Goal: Transaction & Acquisition: Book appointment/travel/reservation

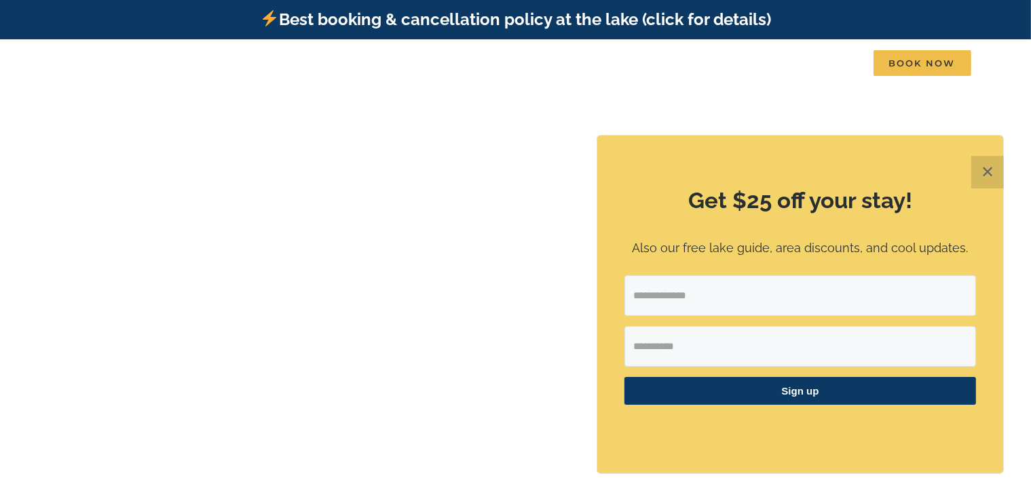
click at [985, 179] on button "✕" at bounding box center [987, 172] width 33 height 33
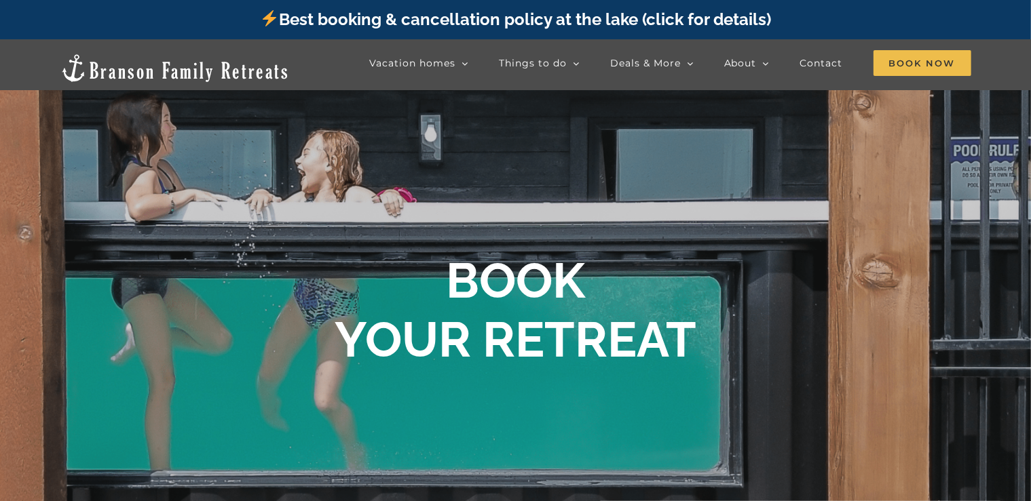
scroll to position [637, 0]
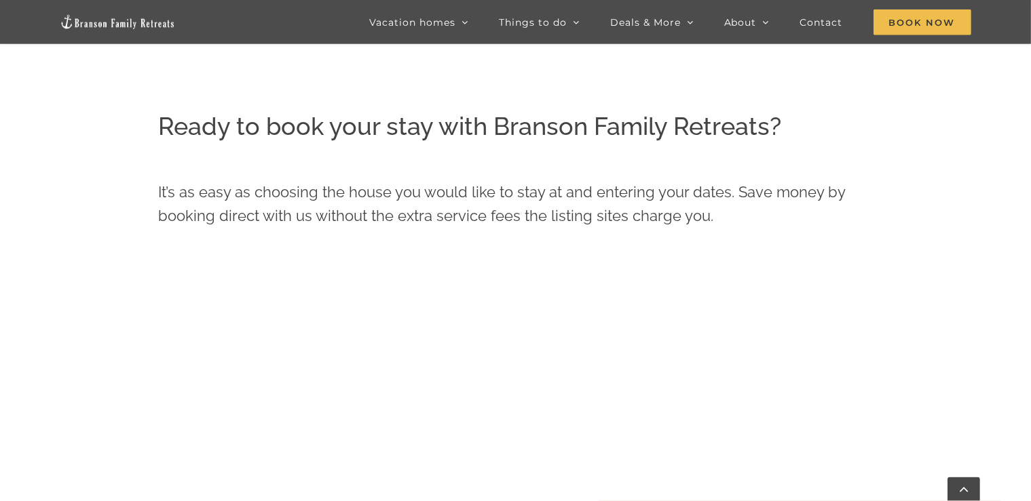
scroll to position [275, 0]
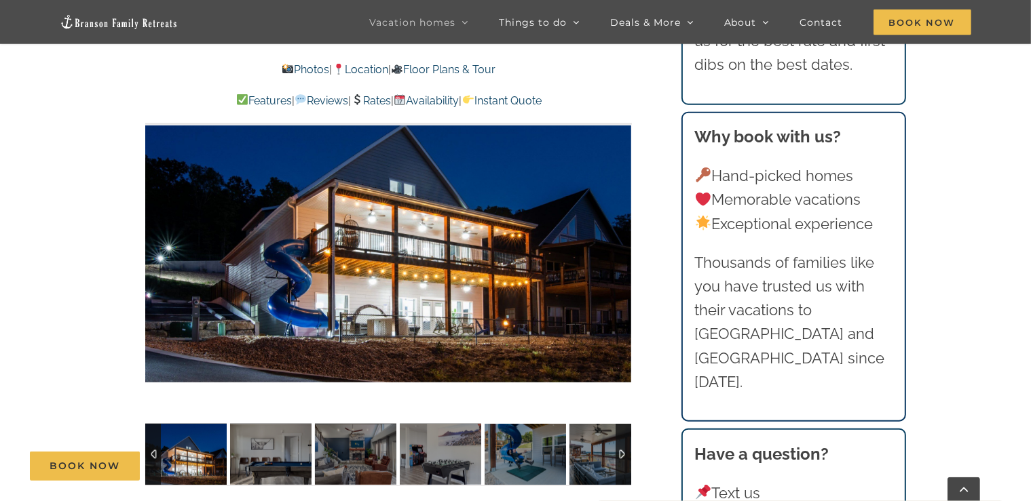
scroll to position [1054, 0]
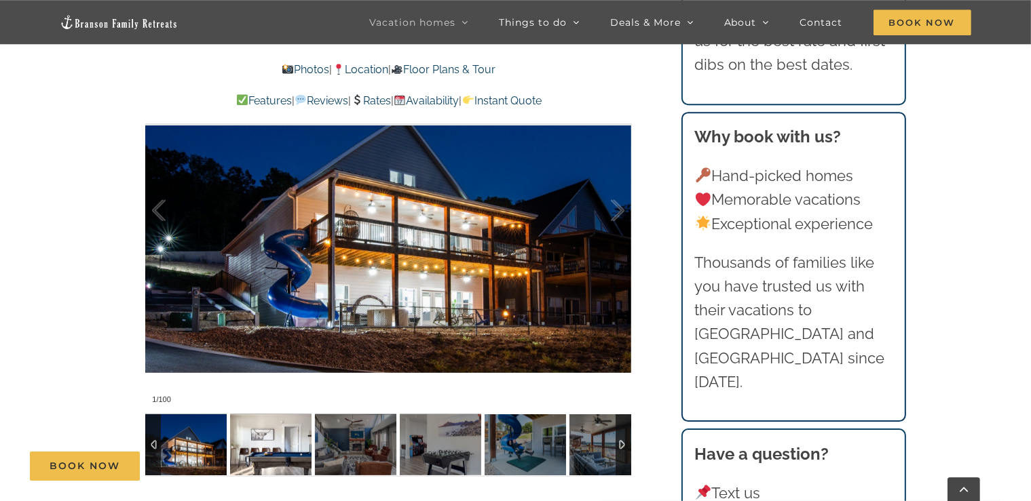
click at [286, 448] on img at bounding box center [270, 445] width 81 height 61
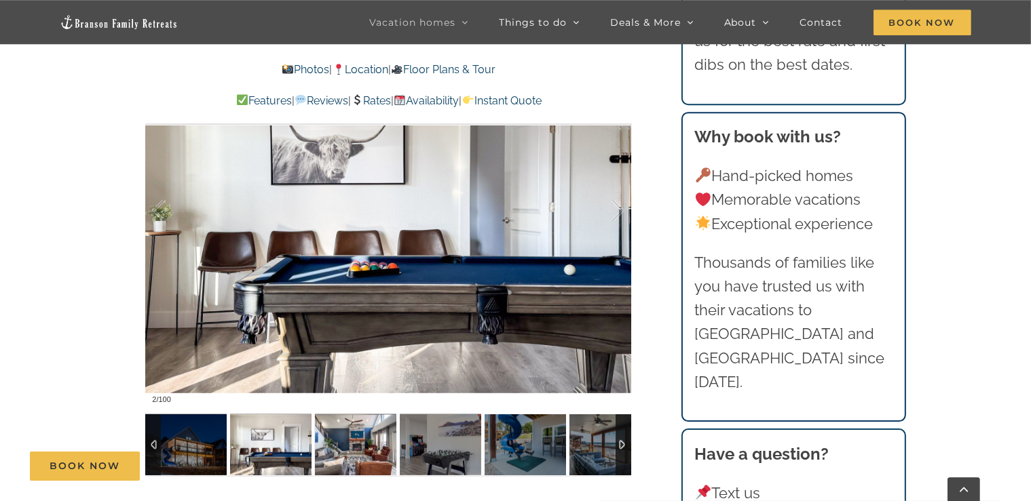
click at [330, 446] on img at bounding box center [355, 445] width 81 height 61
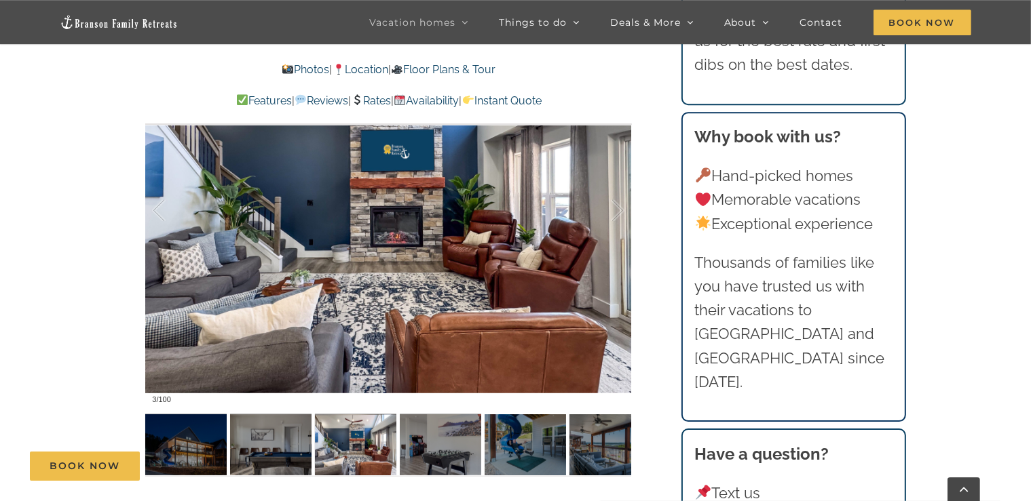
click at [438, 457] on div "Book Now" at bounding box center [525, 466] width 991 height 29
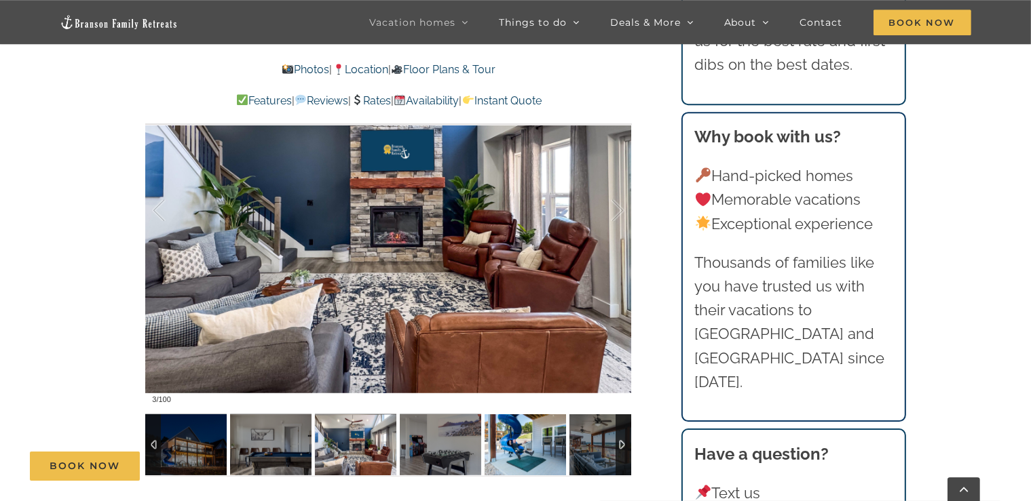
click at [526, 448] on img at bounding box center [524, 445] width 81 height 61
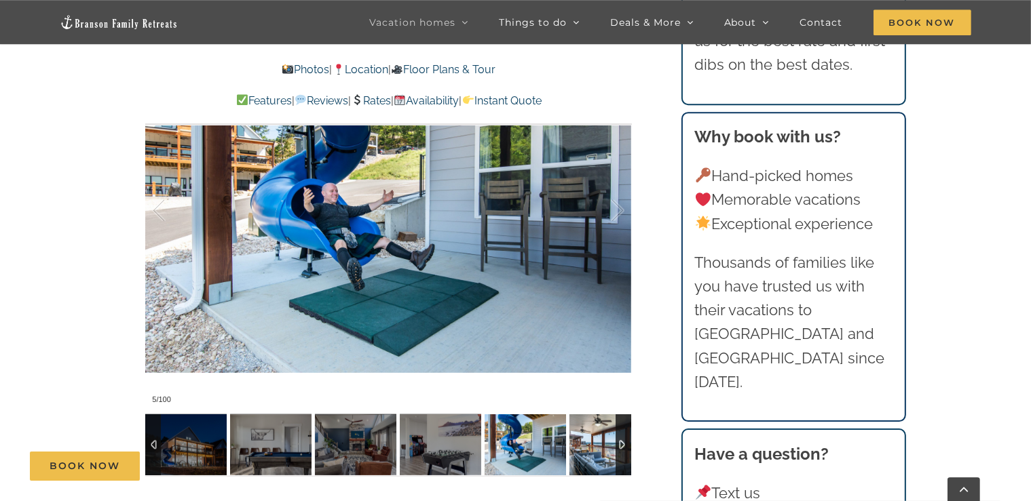
click at [597, 440] on img at bounding box center [609, 445] width 81 height 61
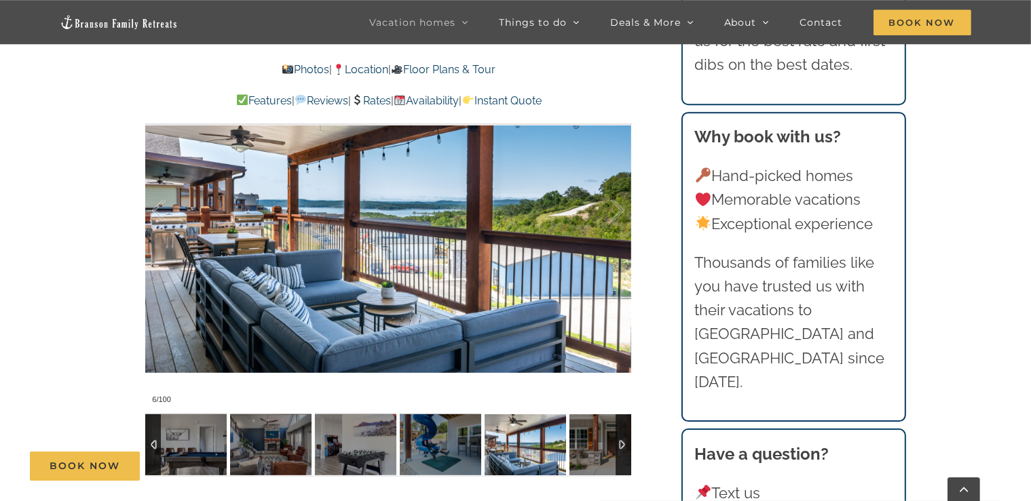
click at [597, 440] on img at bounding box center [609, 445] width 81 height 61
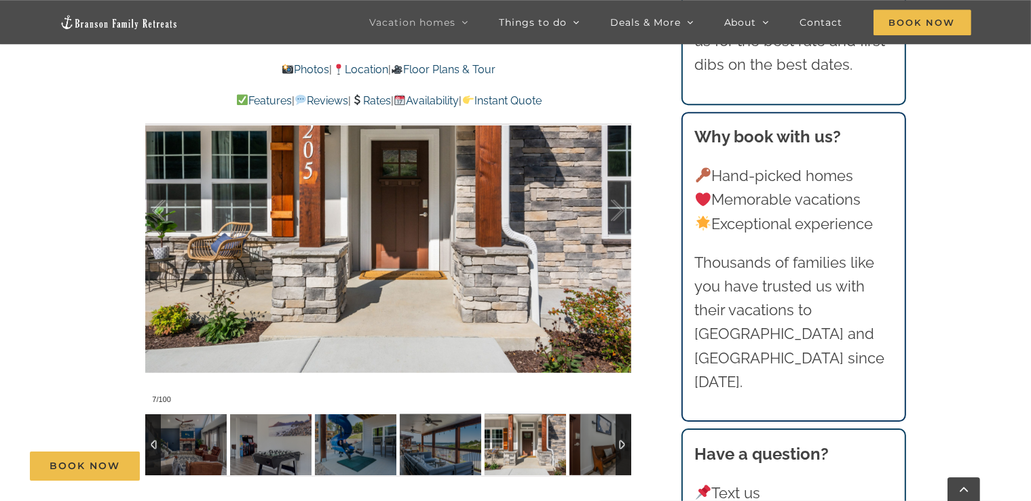
click at [597, 440] on img at bounding box center [609, 445] width 81 height 61
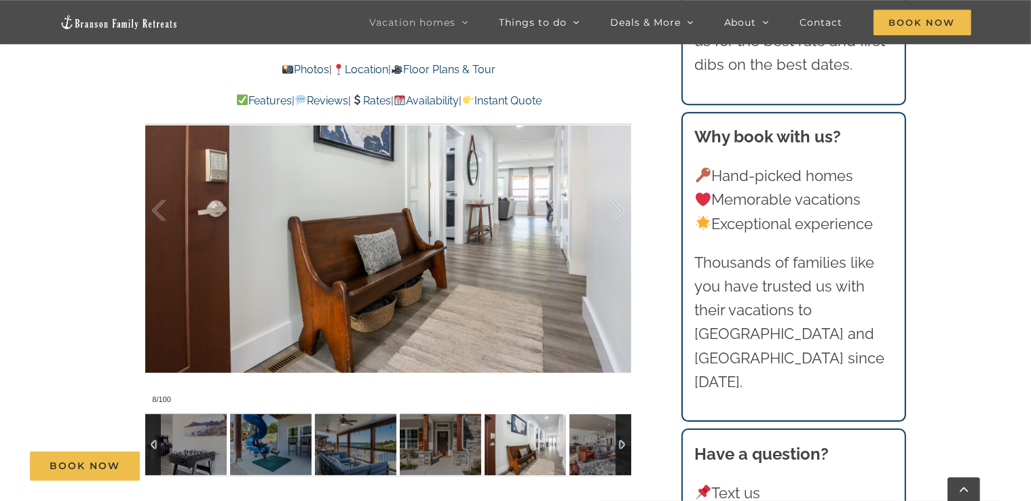
click at [597, 440] on img at bounding box center [609, 445] width 81 height 61
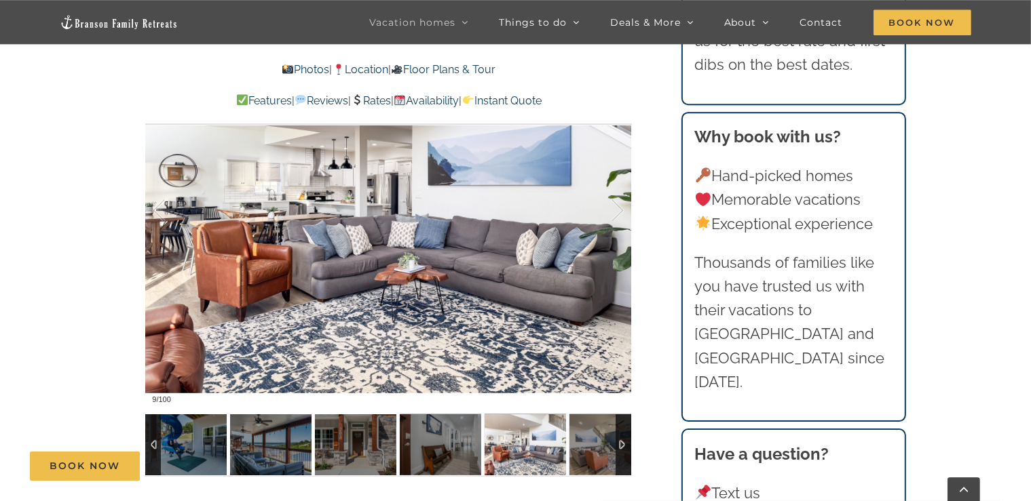
click at [597, 440] on img at bounding box center [609, 445] width 81 height 61
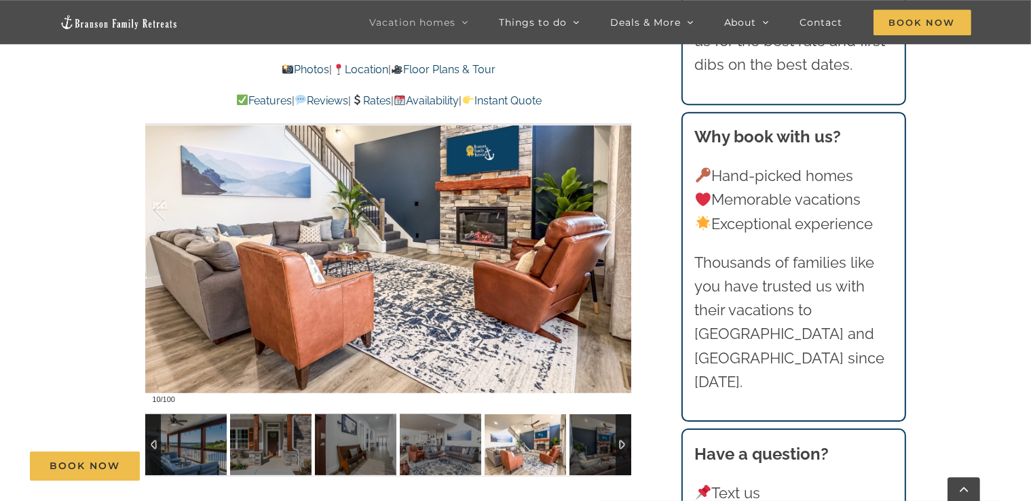
click at [597, 440] on img at bounding box center [609, 445] width 81 height 61
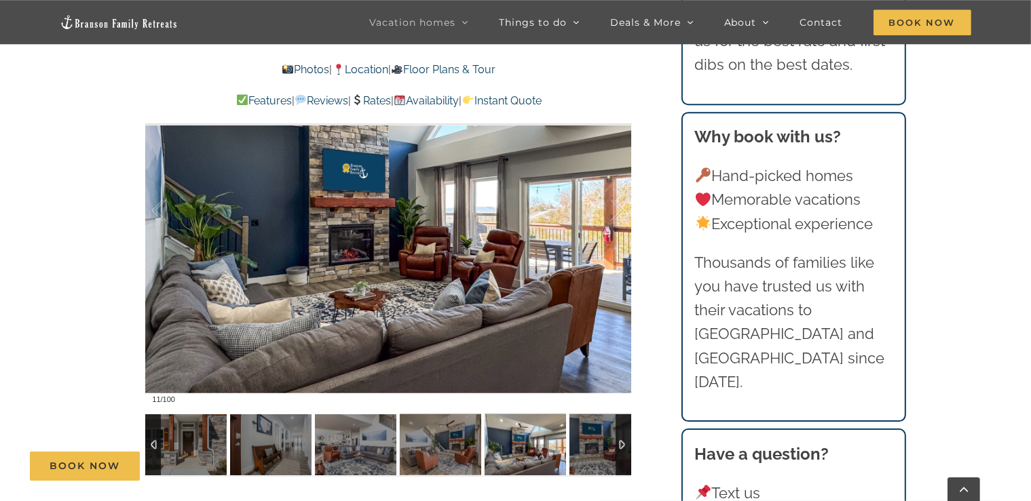
click at [597, 440] on img at bounding box center [609, 445] width 81 height 61
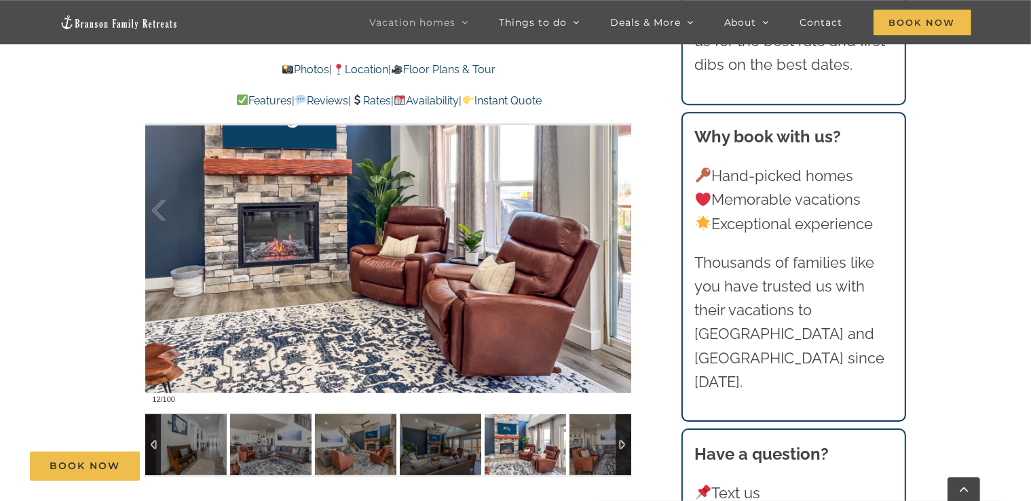
click at [597, 440] on img at bounding box center [609, 445] width 81 height 61
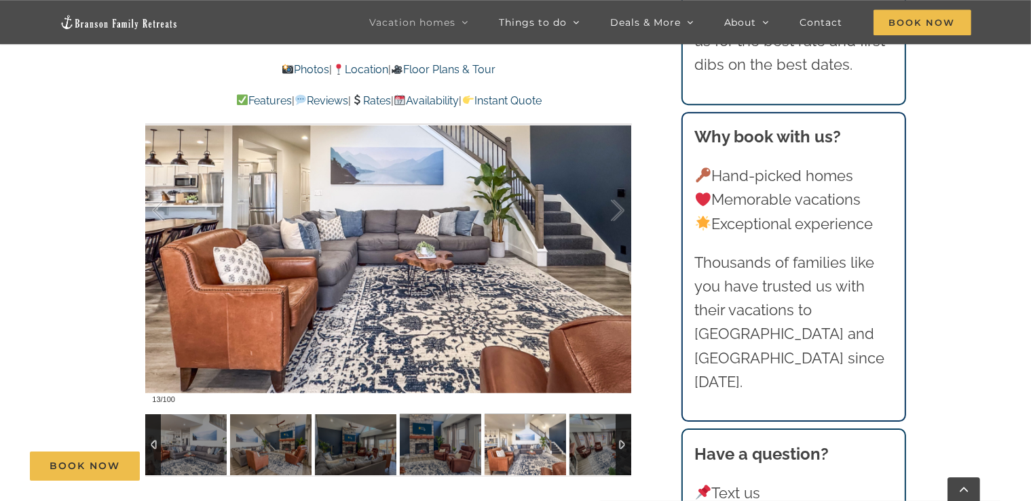
click at [597, 440] on img at bounding box center [609, 445] width 81 height 61
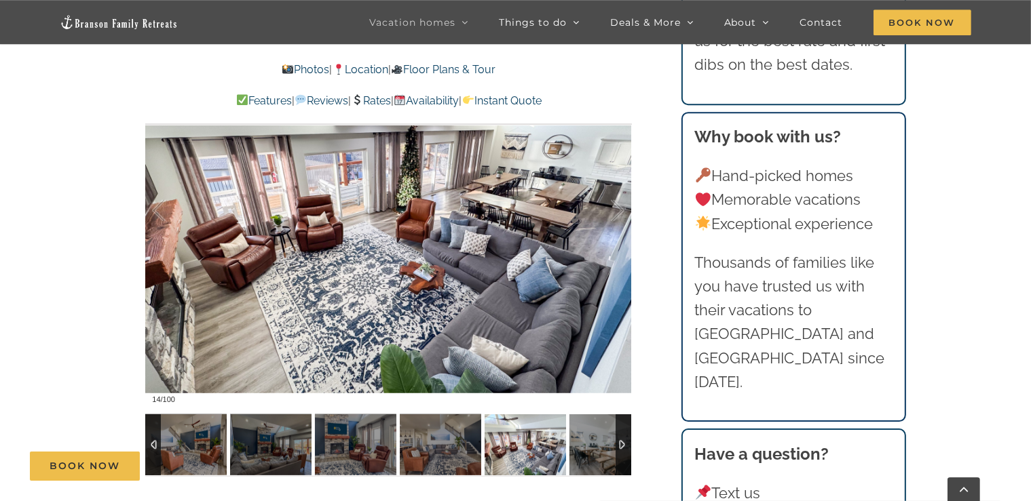
click at [597, 440] on img at bounding box center [609, 445] width 81 height 61
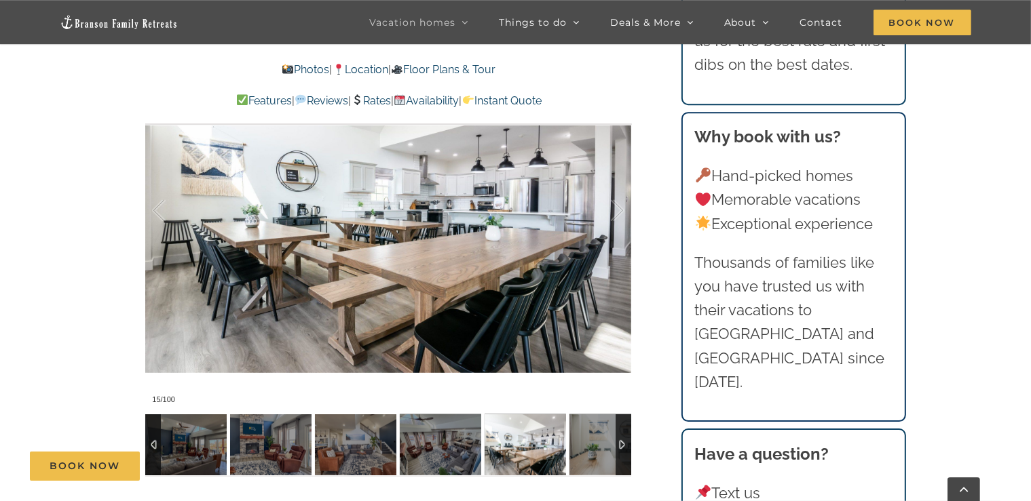
click at [597, 440] on img at bounding box center [609, 445] width 81 height 61
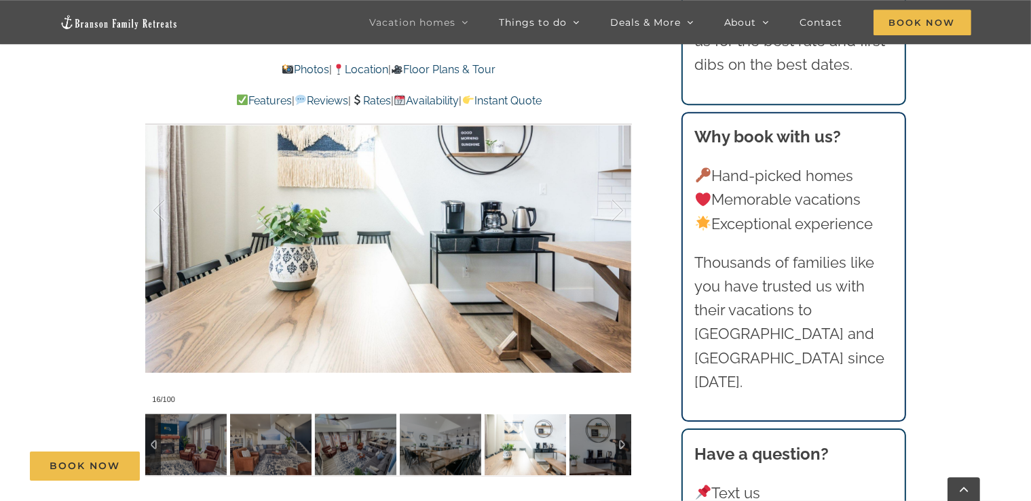
click at [533, 450] on img at bounding box center [524, 445] width 81 height 61
click at [457, 442] on img at bounding box center [440, 445] width 81 height 61
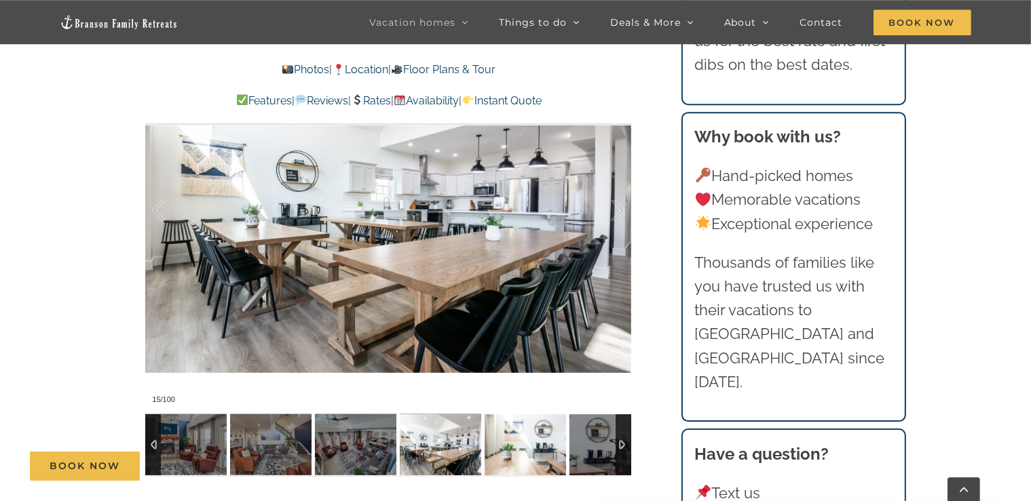
click at [515, 442] on img at bounding box center [524, 445] width 81 height 61
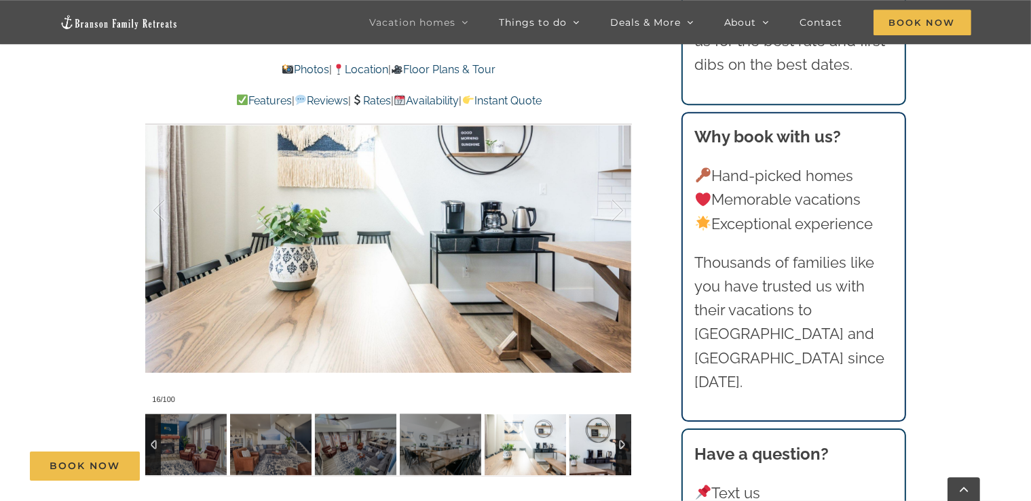
click at [582, 442] on img at bounding box center [609, 445] width 81 height 61
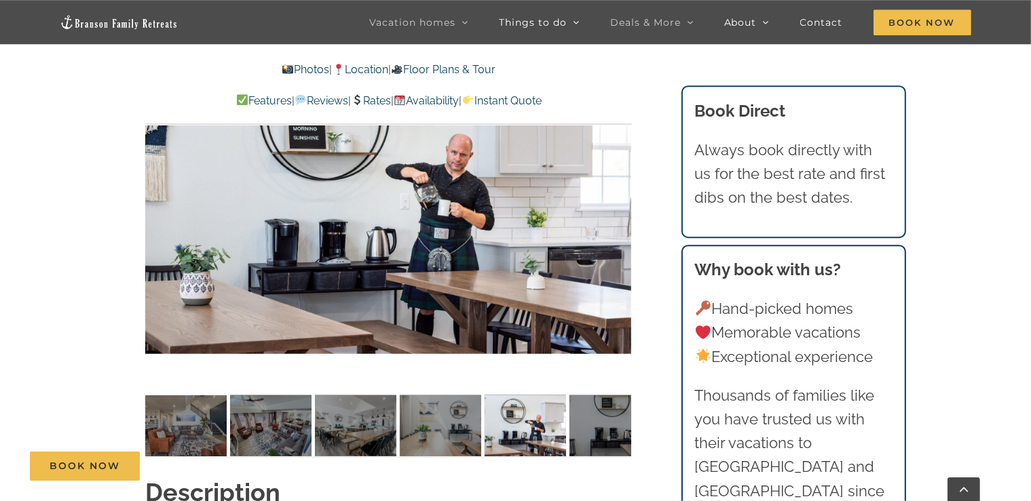
scroll to position [1073, 0]
click at [593, 429] on img at bounding box center [609, 426] width 81 height 61
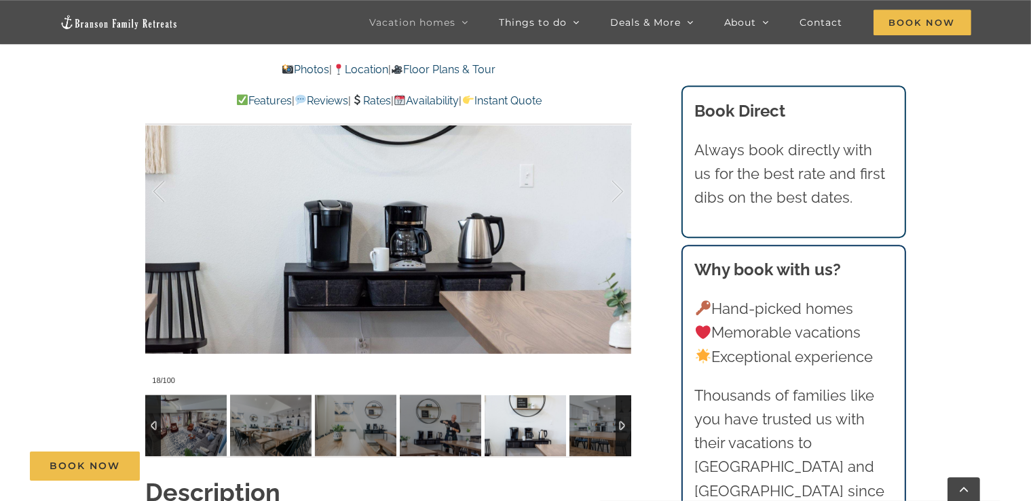
click at [593, 429] on img at bounding box center [609, 426] width 81 height 61
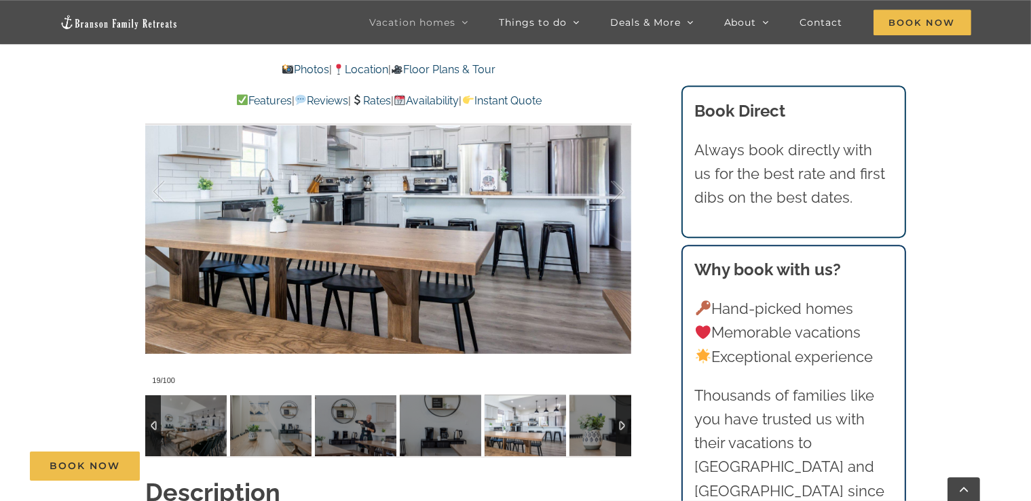
click at [593, 429] on img at bounding box center [609, 426] width 81 height 61
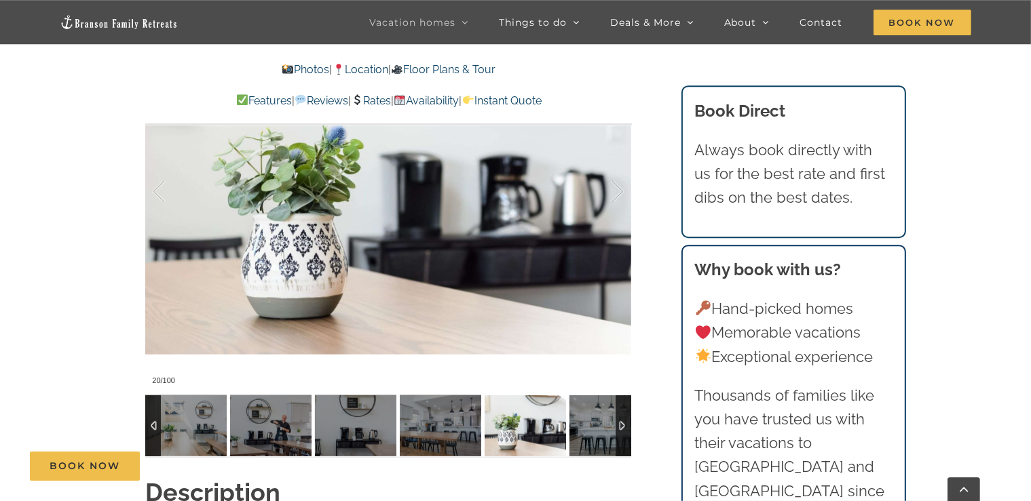
click at [593, 429] on img at bounding box center [609, 426] width 81 height 61
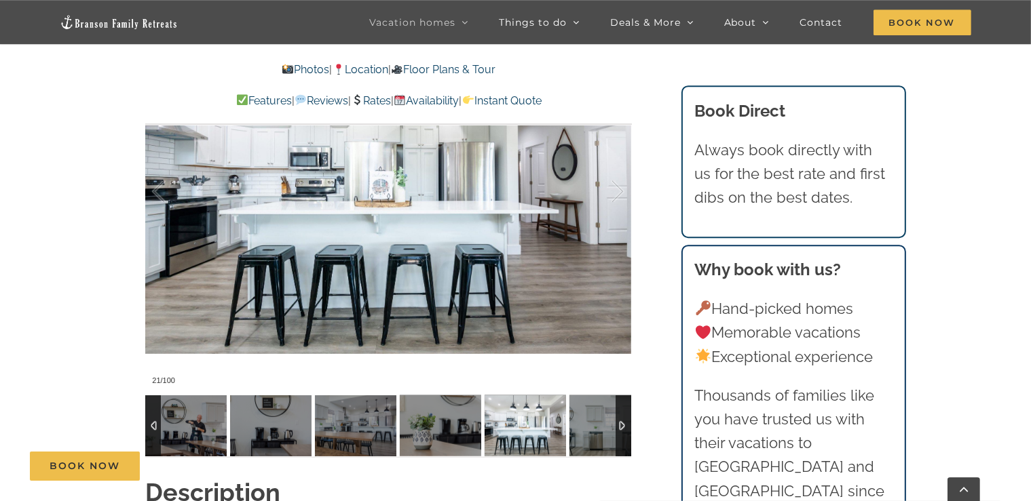
click at [593, 429] on img at bounding box center [609, 426] width 81 height 61
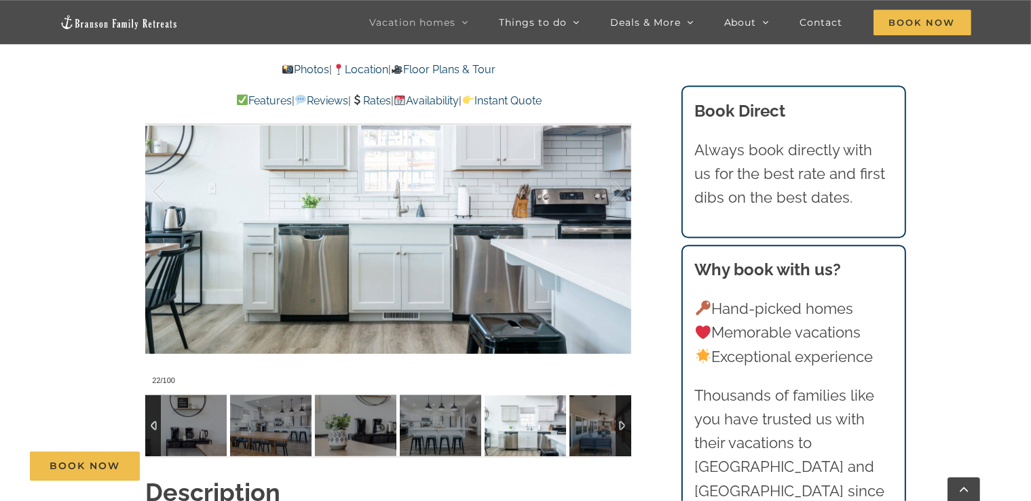
click at [593, 429] on img at bounding box center [609, 426] width 81 height 61
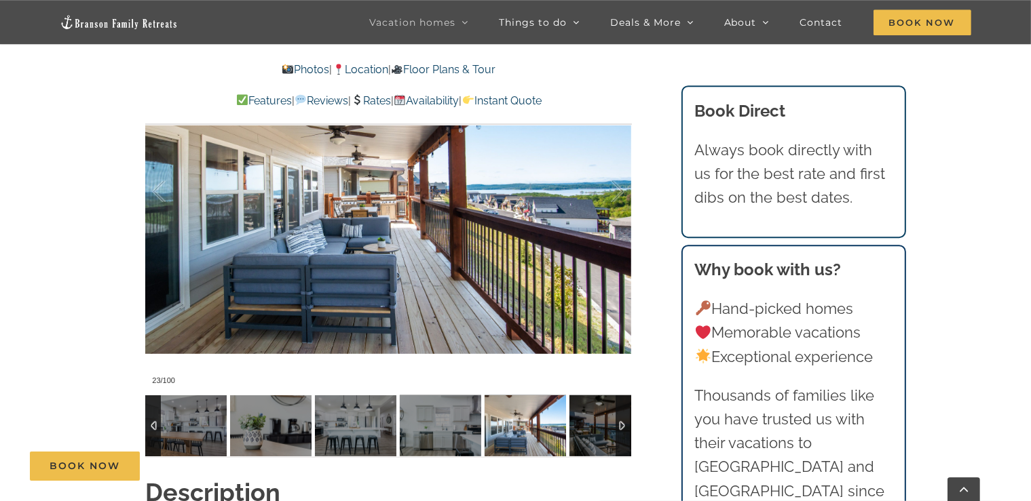
click at [593, 429] on img at bounding box center [609, 426] width 81 height 61
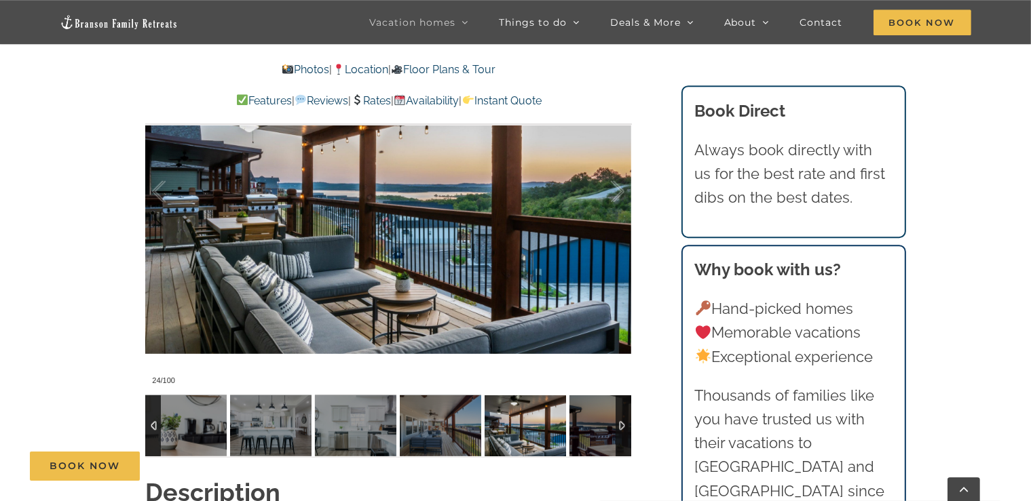
click at [593, 429] on img at bounding box center [609, 426] width 81 height 61
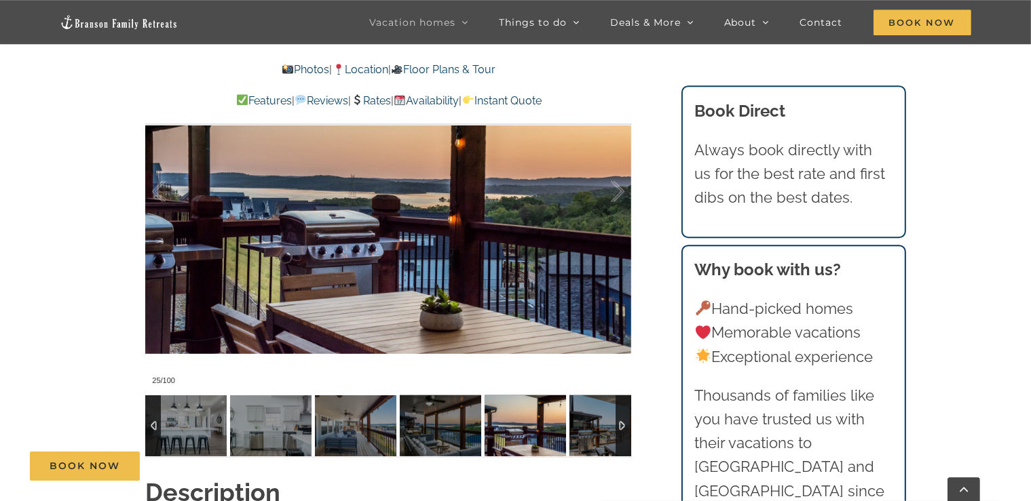
click at [593, 429] on img at bounding box center [609, 426] width 81 height 61
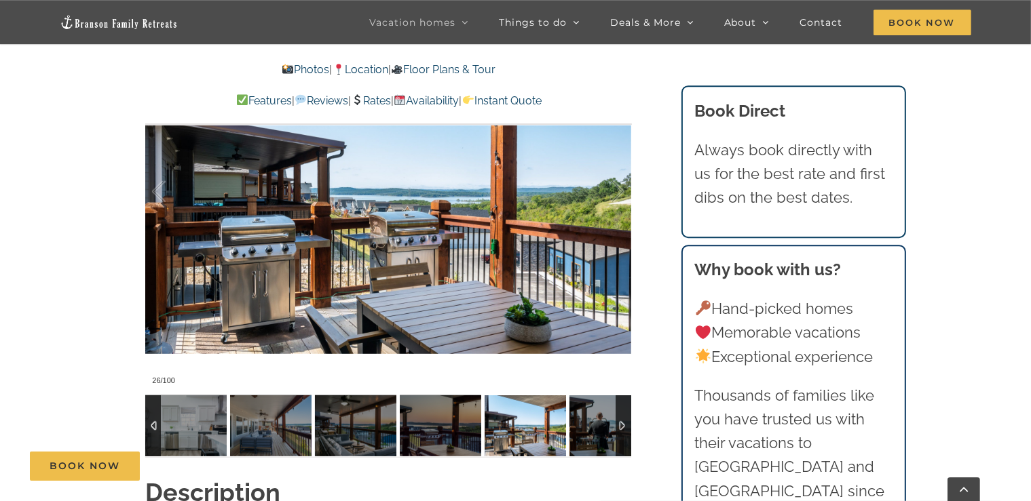
click at [593, 429] on img at bounding box center [609, 426] width 81 height 61
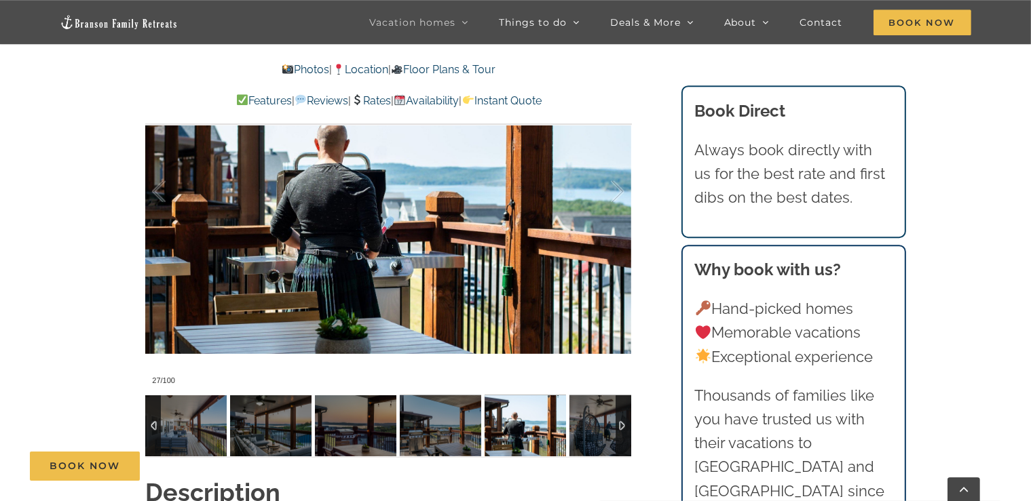
click at [593, 429] on img at bounding box center [609, 426] width 81 height 61
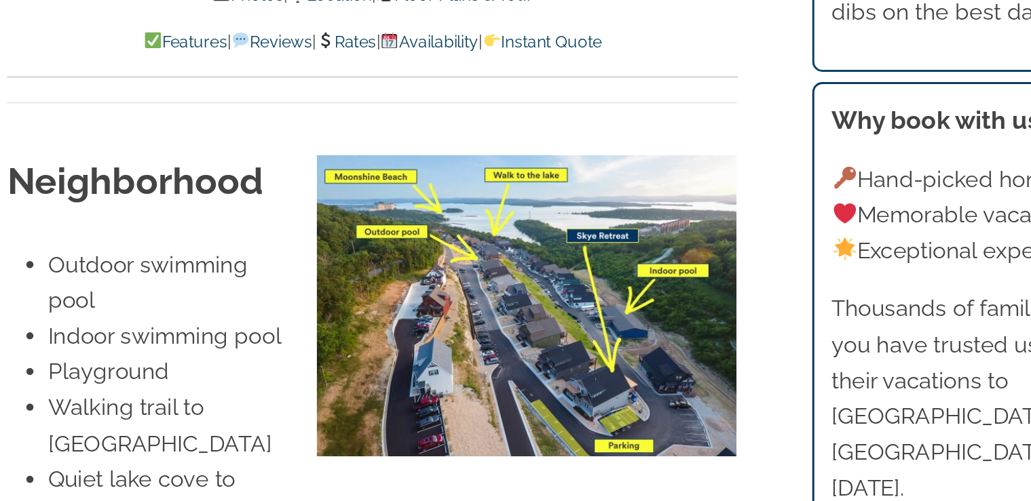
scroll to position [3171, 0]
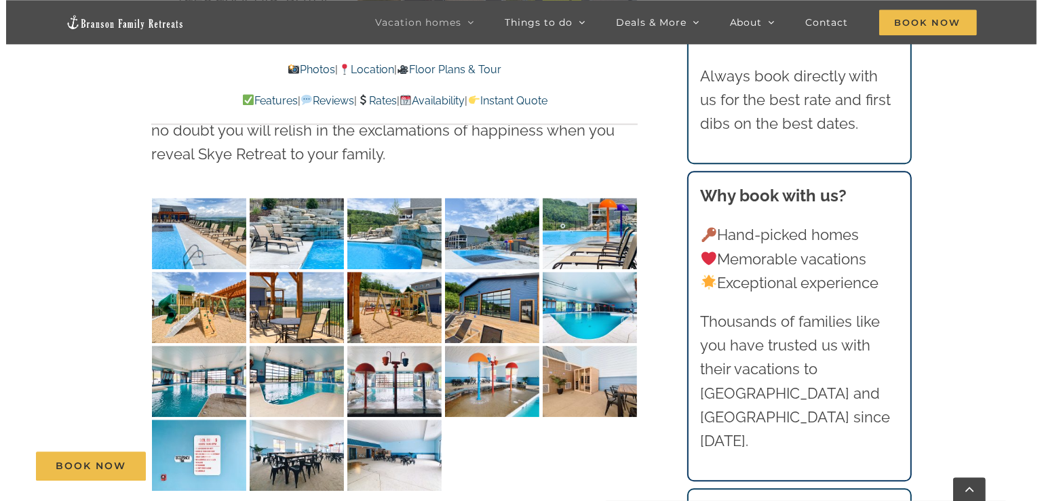
scroll to position [3523, 0]
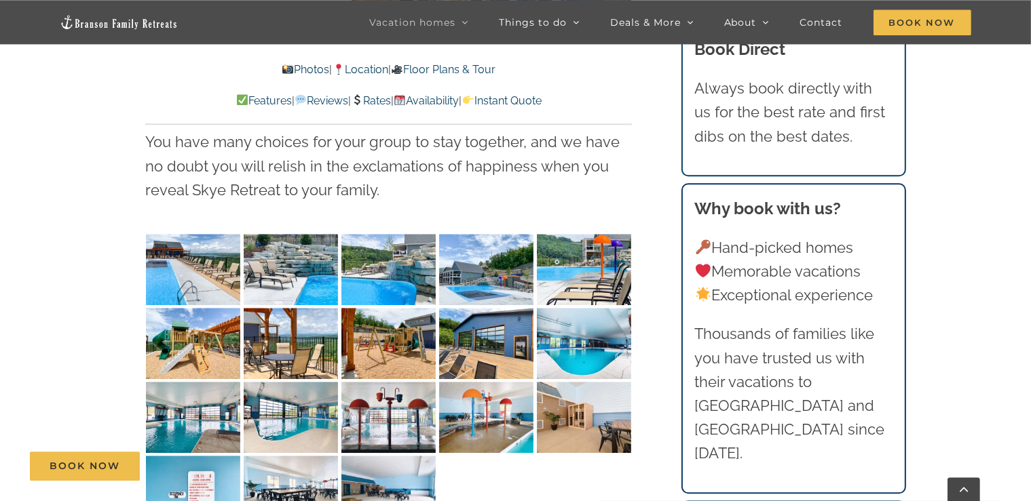
click at [210, 234] on img "Skye-Retreat-1051" at bounding box center [193, 269] width 94 height 71
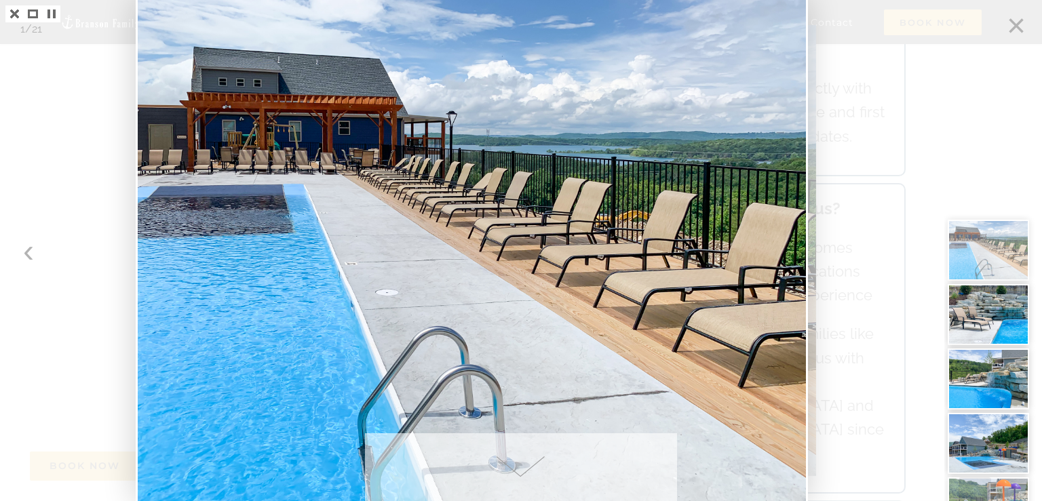
click at [515, 479] on span at bounding box center [521, 468] width 313 height 68
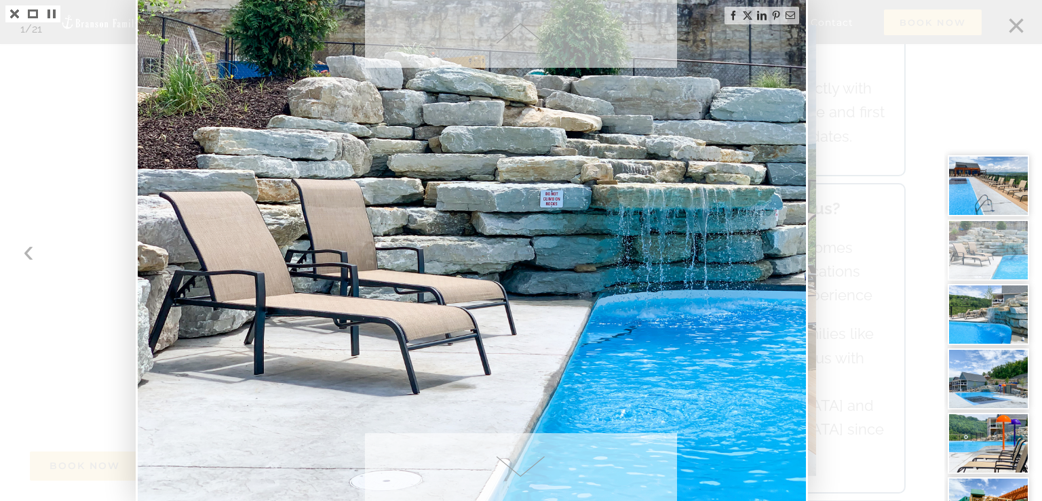
click at [515, 479] on span at bounding box center [521, 468] width 313 height 68
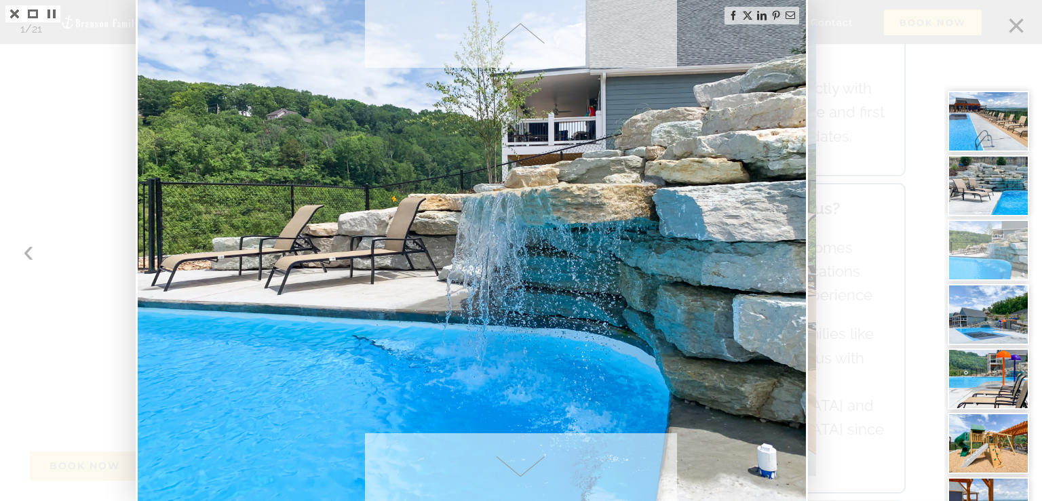
click at [515, 479] on span at bounding box center [521, 468] width 313 height 68
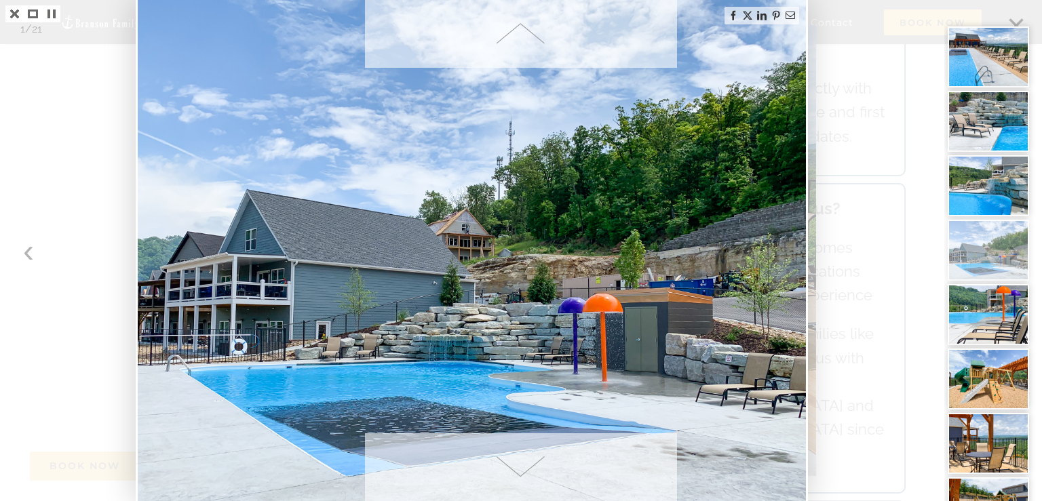
click at [515, 479] on span at bounding box center [521, 468] width 313 height 68
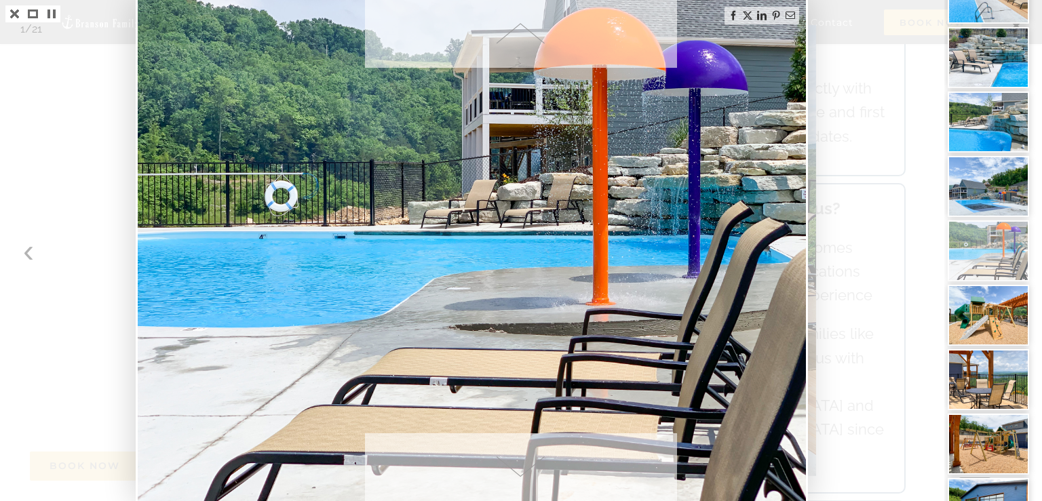
click at [515, 479] on span at bounding box center [521, 468] width 313 height 68
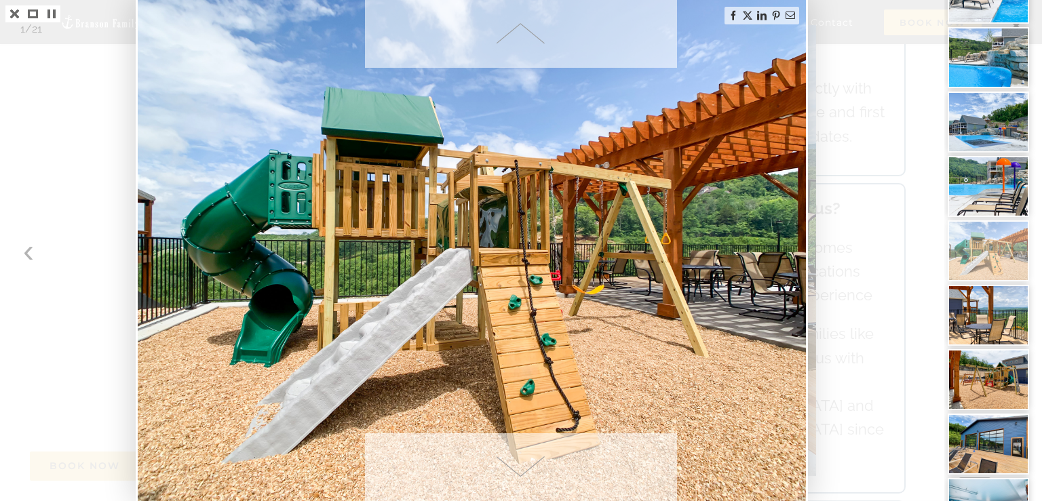
click at [515, 479] on span at bounding box center [521, 468] width 313 height 68
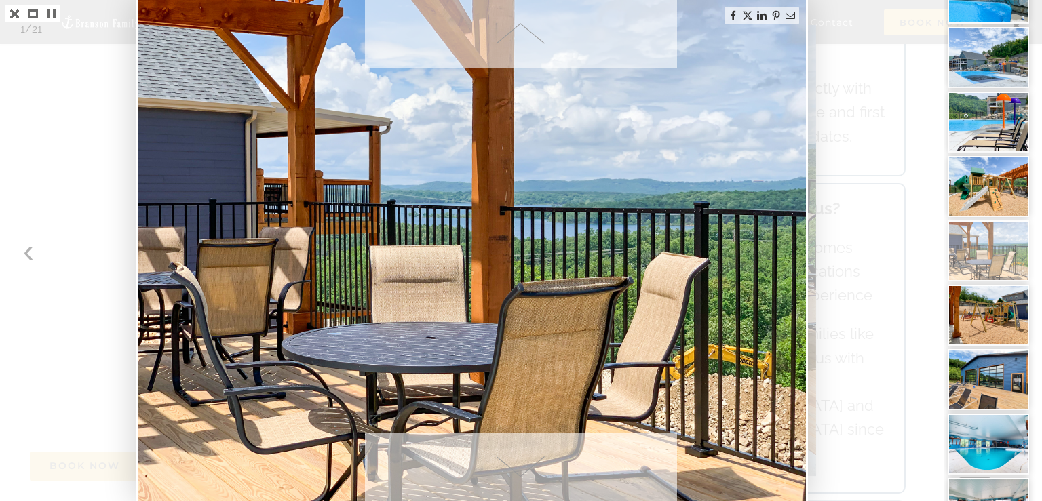
click at [515, 479] on span at bounding box center [521, 468] width 313 height 68
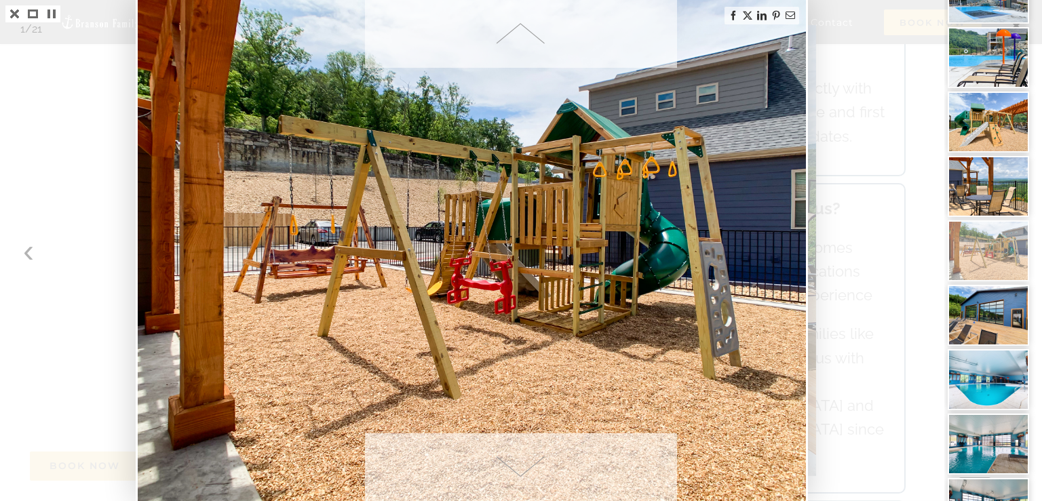
click at [515, 479] on span at bounding box center [521, 468] width 313 height 68
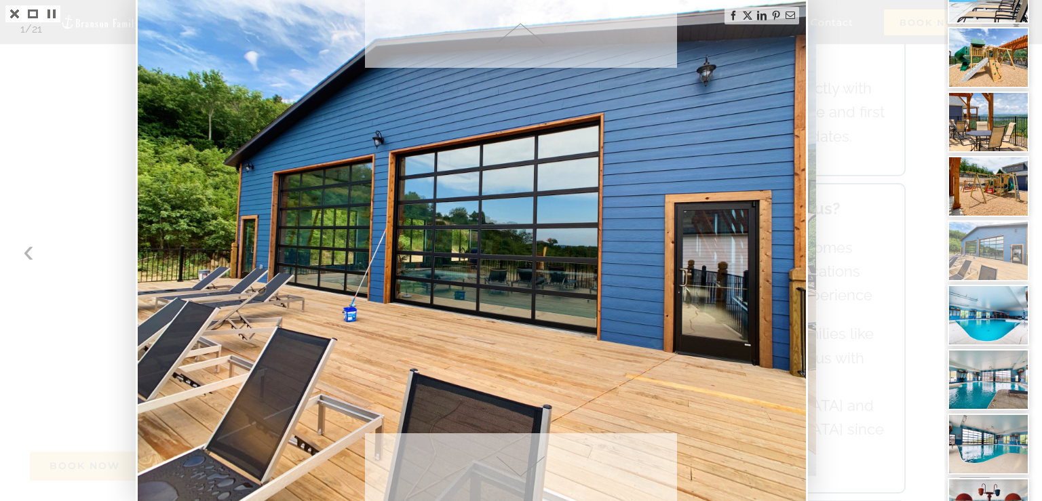
click at [515, 479] on span at bounding box center [521, 468] width 313 height 68
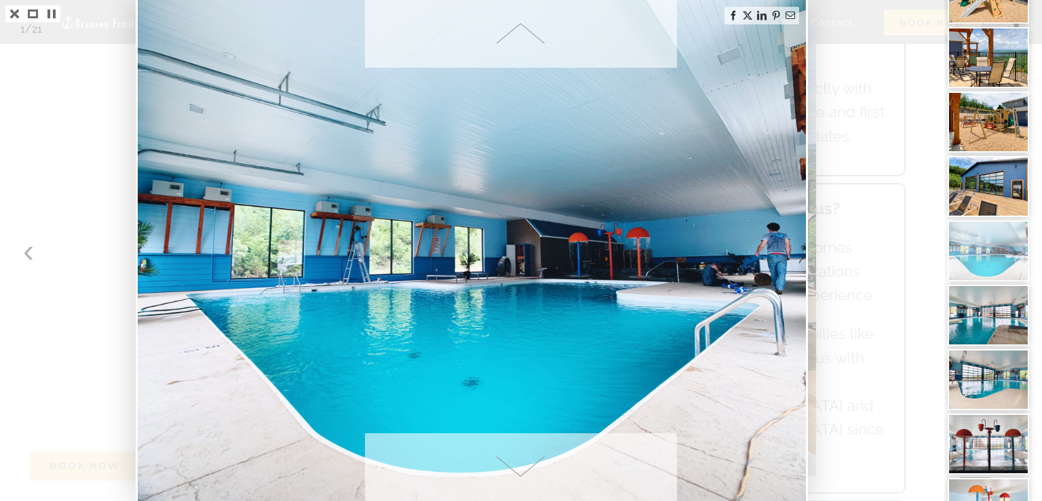
click at [515, 479] on span at bounding box center [521, 468] width 313 height 68
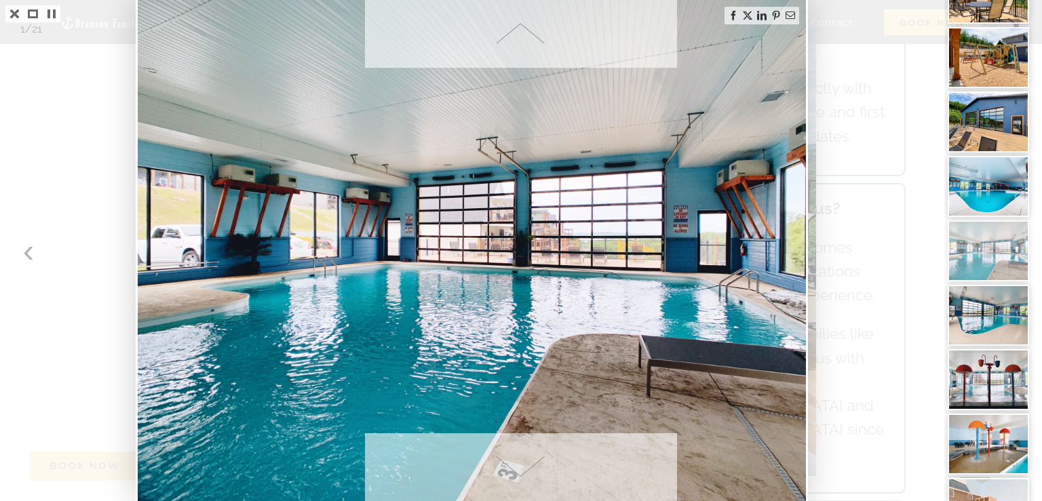
click at [515, 479] on span at bounding box center [521, 468] width 313 height 68
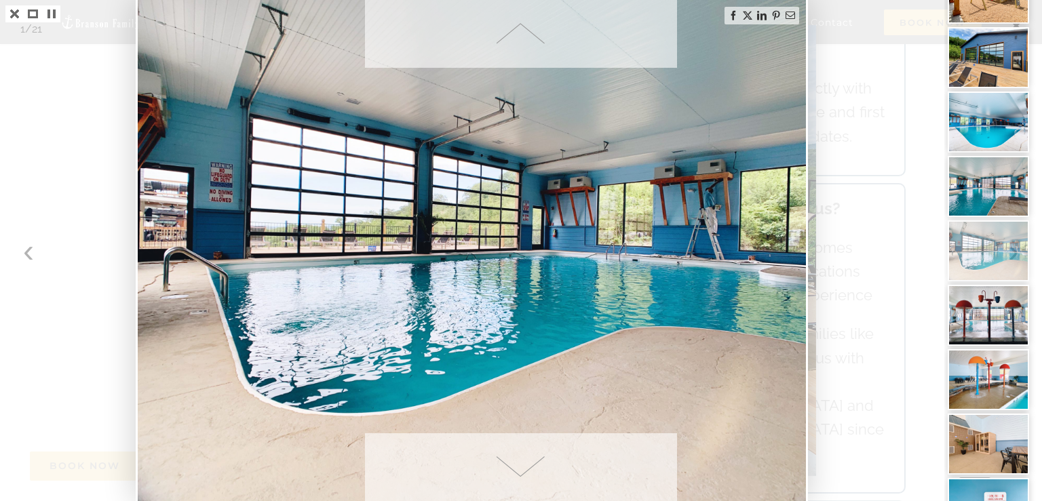
click at [515, 479] on span at bounding box center [521, 468] width 313 height 68
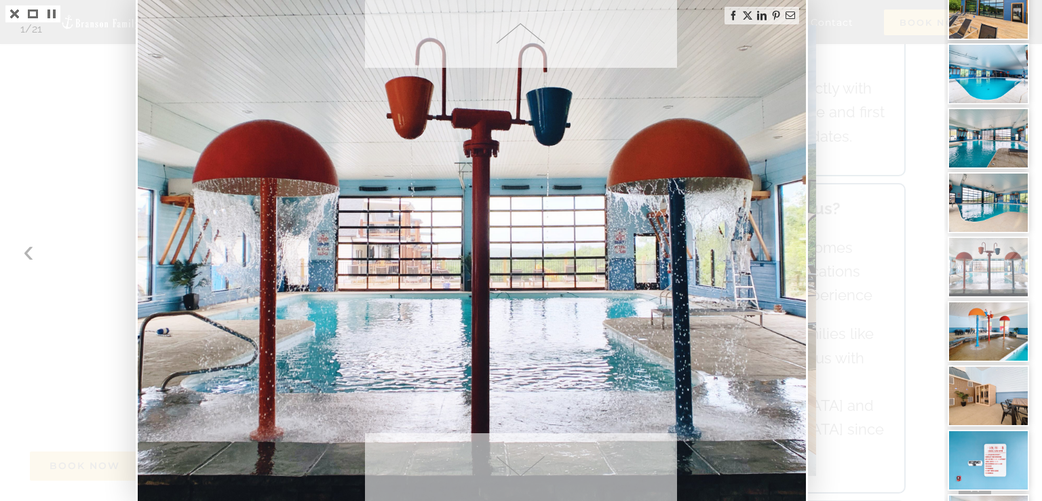
click at [515, 479] on span at bounding box center [521, 468] width 313 height 68
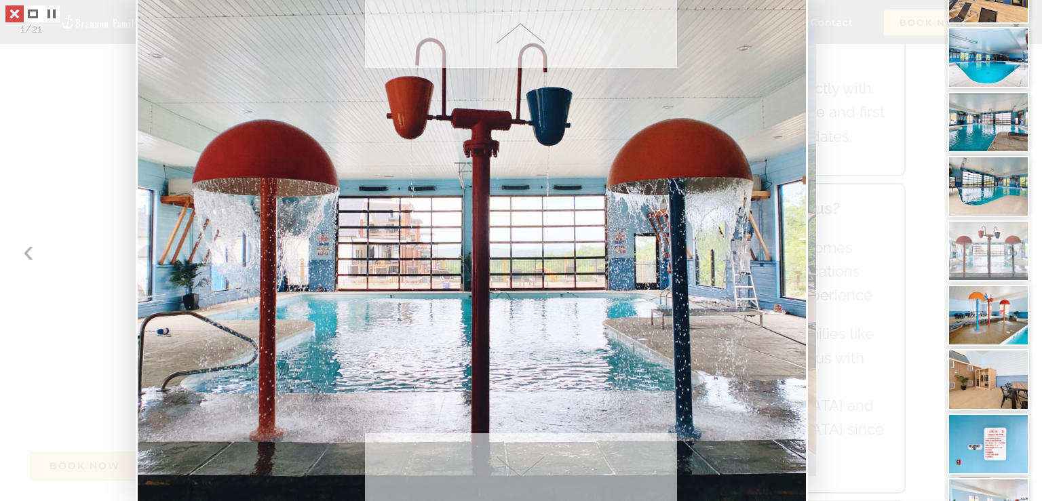
click at [18, 15] on link at bounding box center [14, 13] width 18 height 17
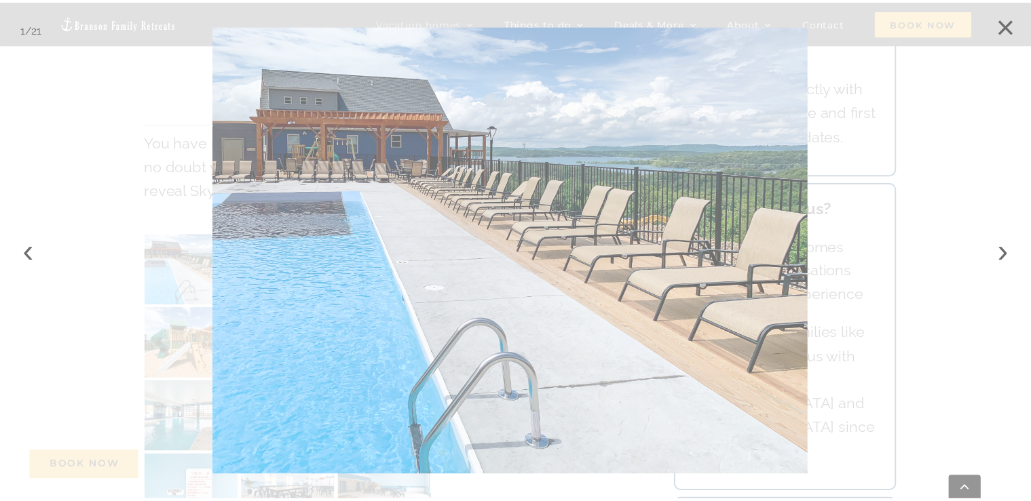
scroll to position [3523, 0]
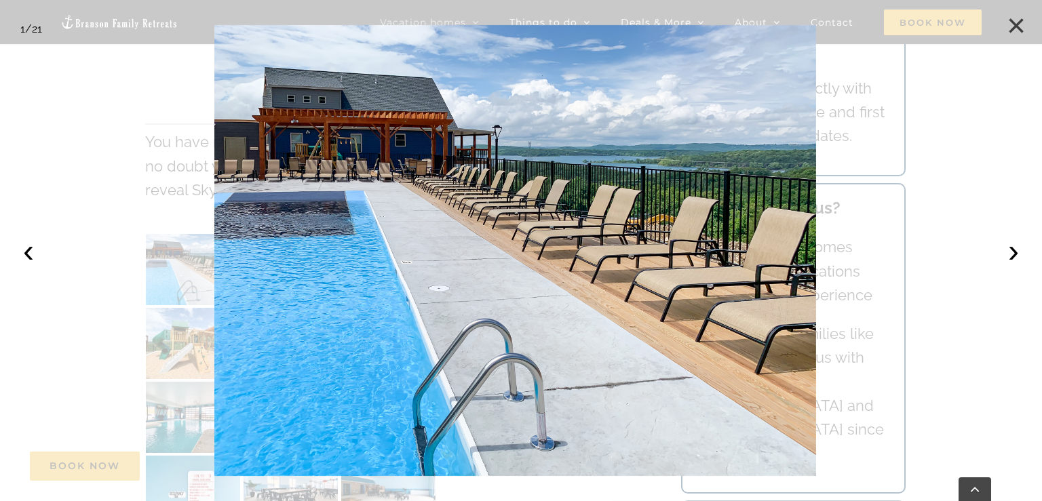
click at [1012, 26] on button "×" at bounding box center [1016, 26] width 30 height 30
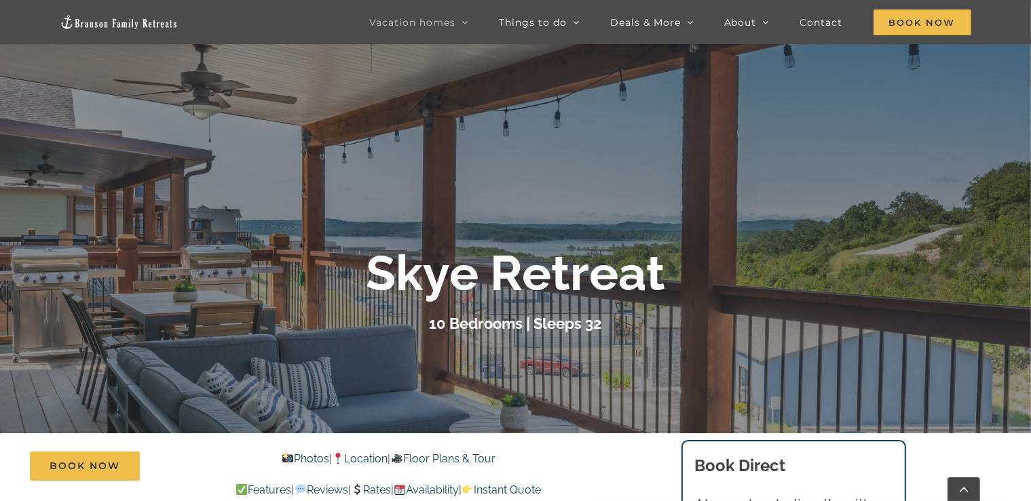
scroll to position [541, 0]
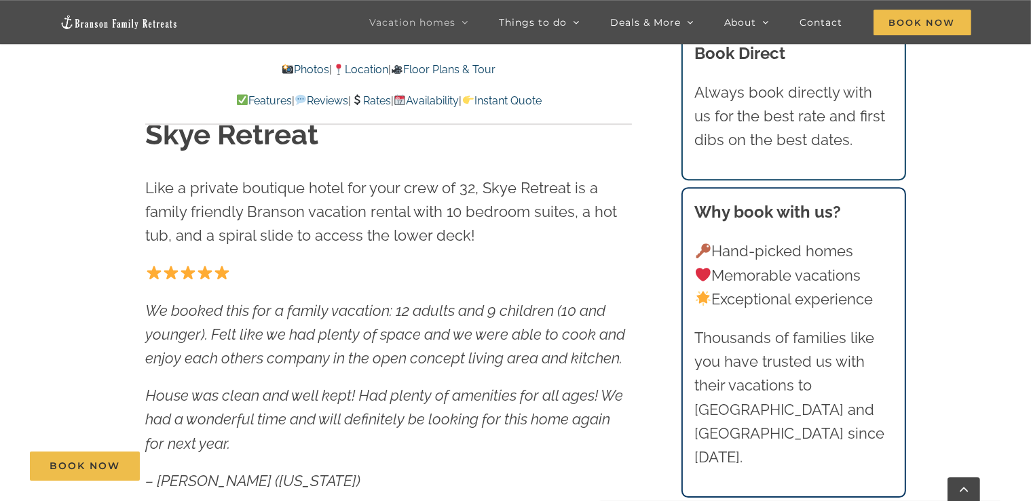
click at [516, 298] on div "We booked this for a family vacation: 12 adults and 9 children (10 and younger)…" at bounding box center [388, 378] width 486 height 232
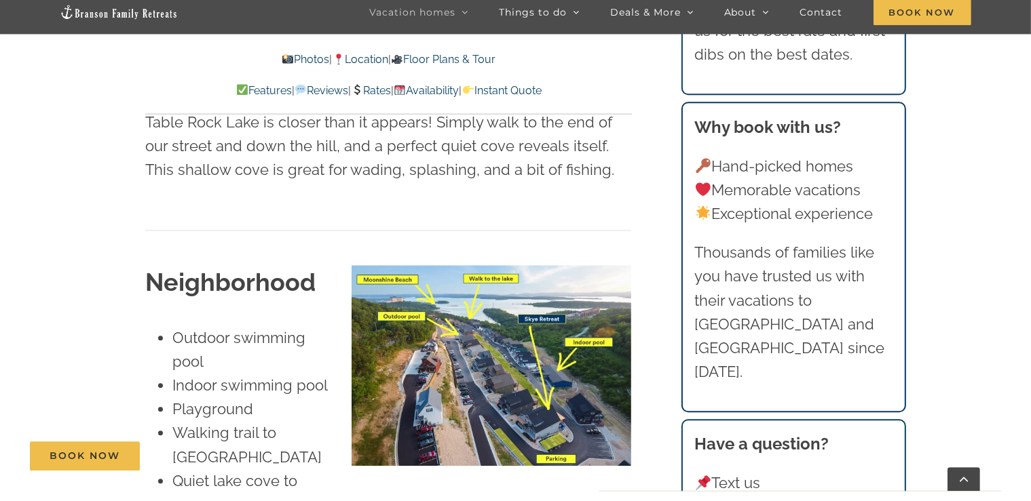
scroll to position [3097, 0]
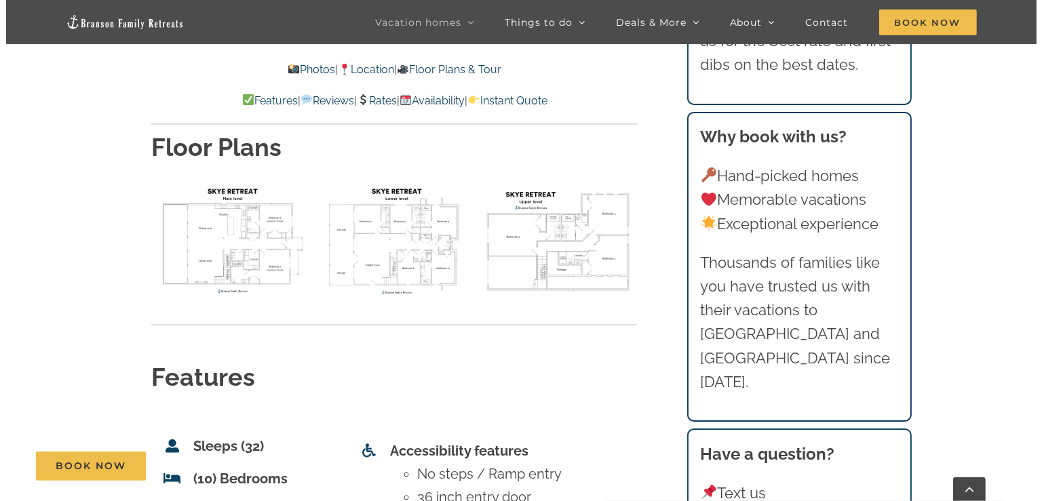
scroll to position [4966, 0]
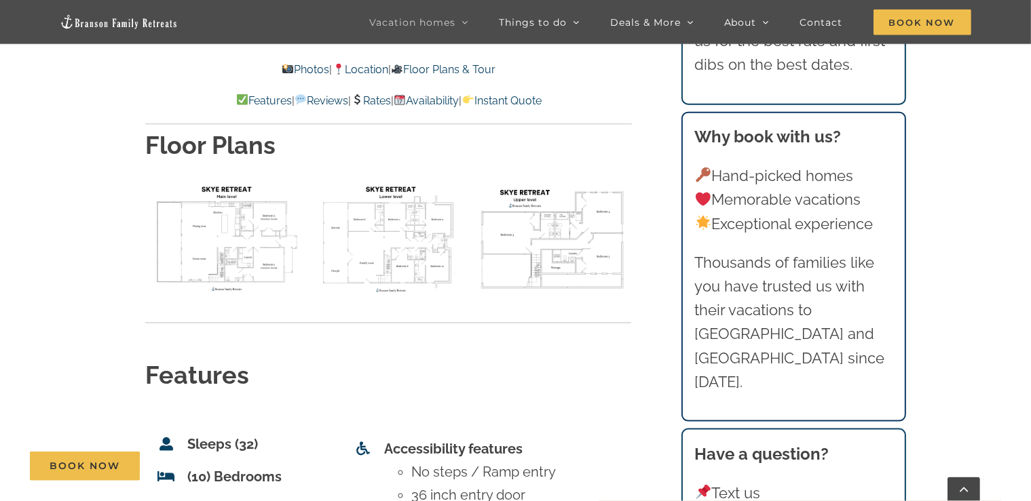
click at [512, 179] on img "floor plan Skye upper level" at bounding box center [552, 238] width 157 height 118
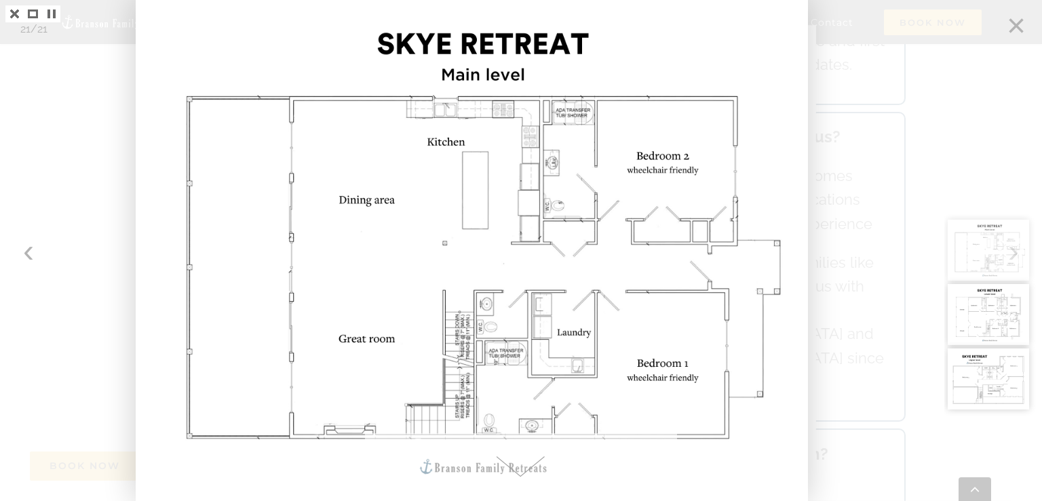
click at [1016, 28] on div at bounding box center [993, 250] width 98 height 501
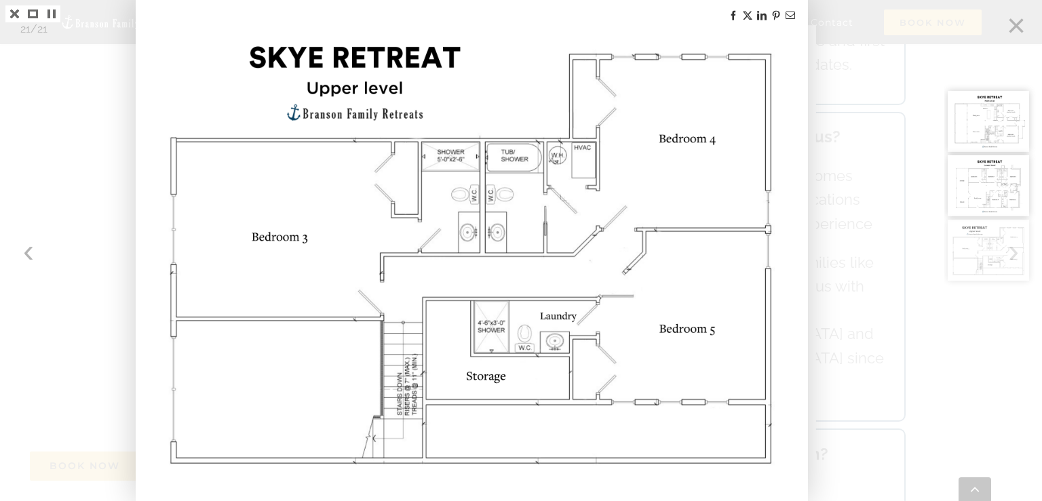
click at [1016, 28] on div at bounding box center [993, 250] width 98 height 501
click at [1012, 20] on div at bounding box center [993, 250] width 98 height 501
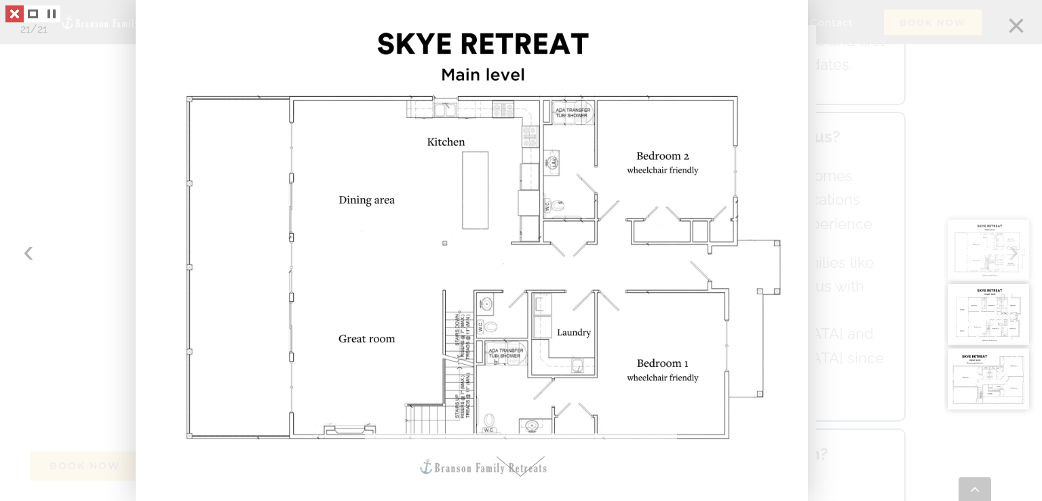
click at [19, 14] on link at bounding box center [14, 13] width 18 height 17
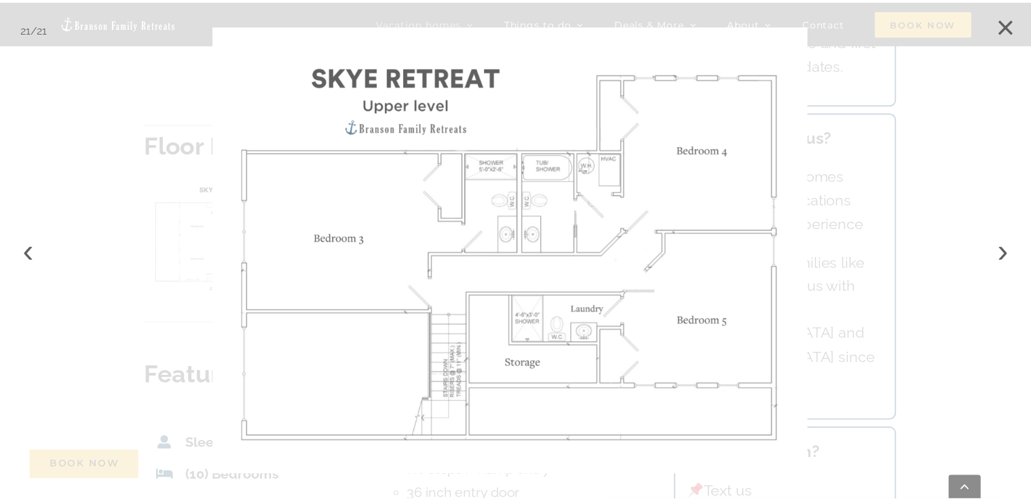
scroll to position [4966, 0]
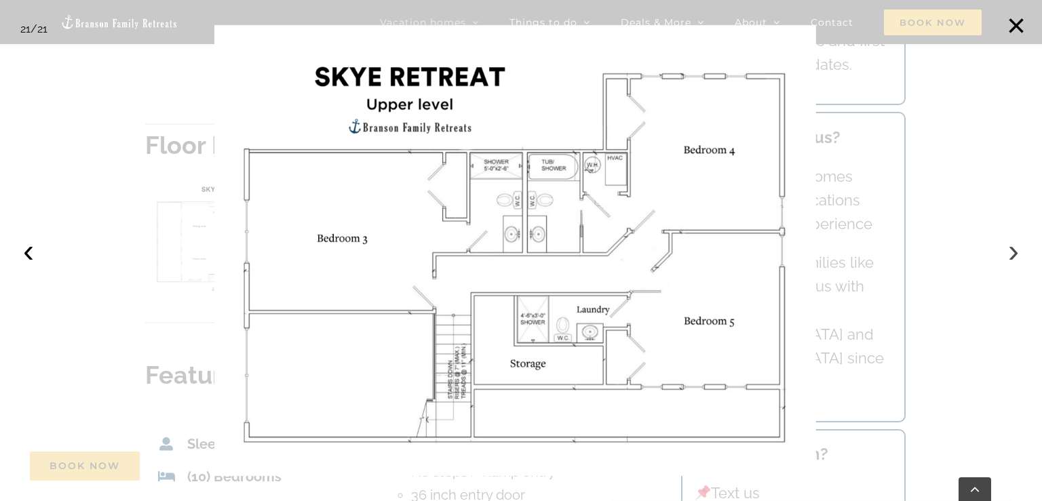
click at [1013, 249] on button "›" at bounding box center [1014, 251] width 30 height 30
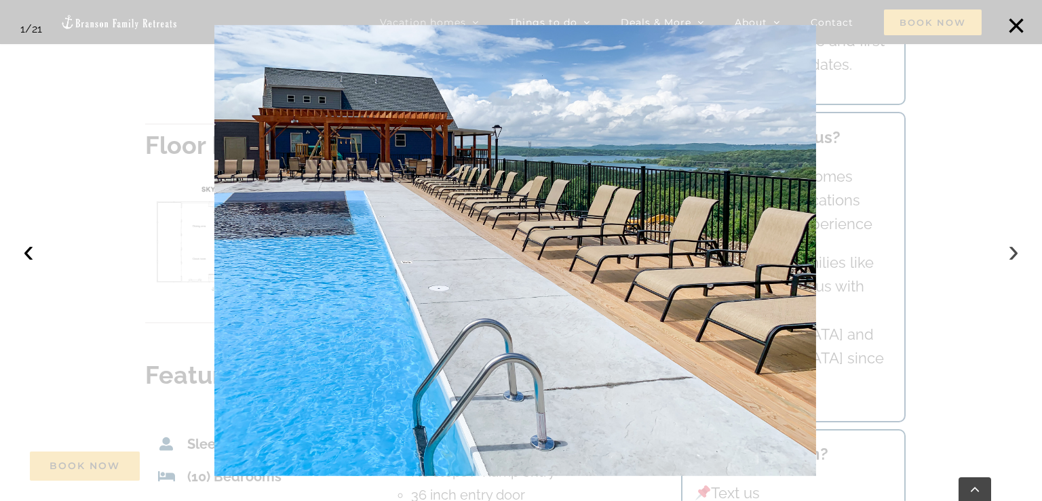
click at [1013, 249] on button "›" at bounding box center [1014, 251] width 30 height 30
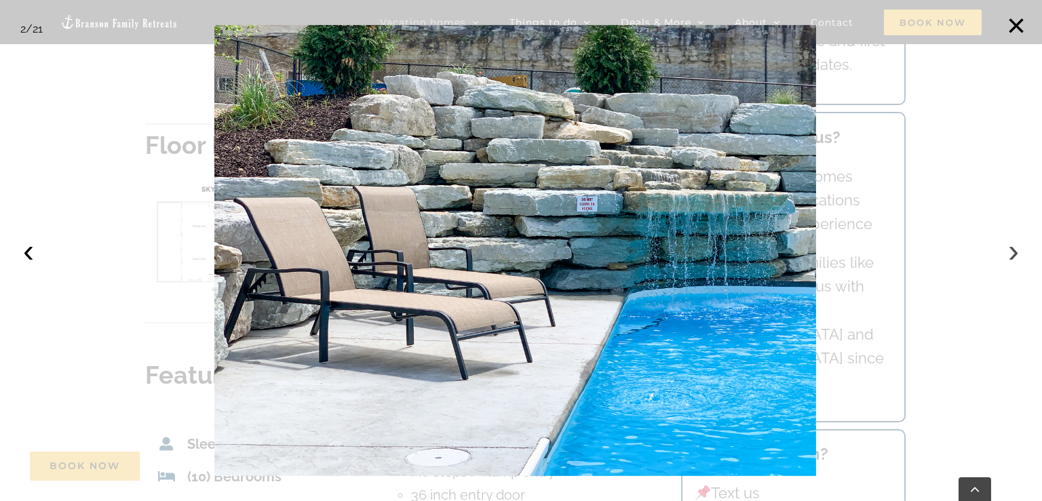
click at [1013, 249] on button "›" at bounding box center [1014, 251] width 30 height 30
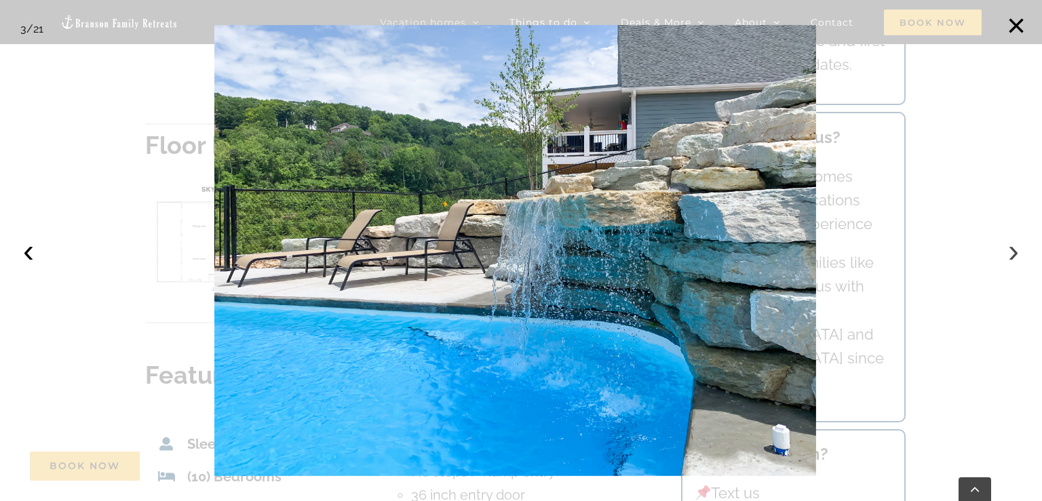
click at [1013, 249] on button "›" at bounding box center [1014, 251] width 30 height 30
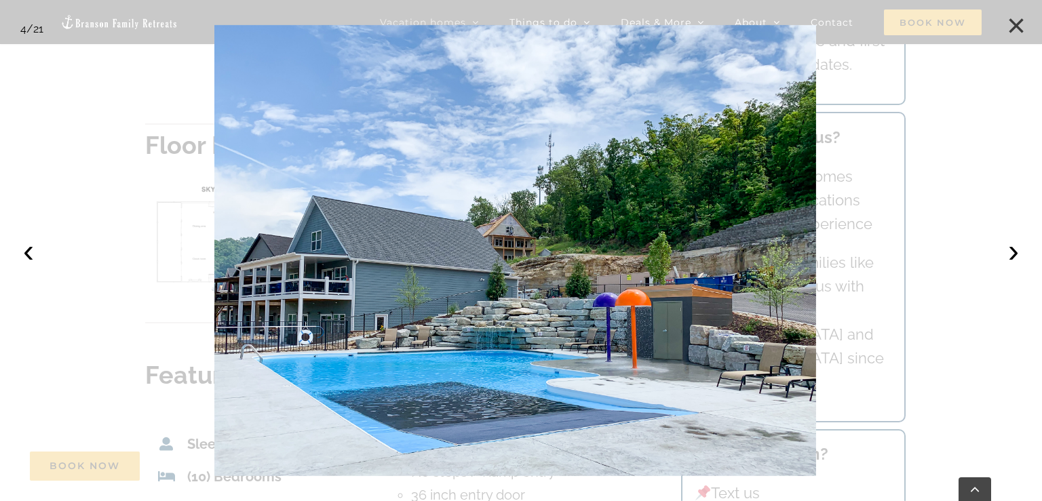
click at [1020, 27] on button "×" at bounding box center [1016, 26] width 30 height 30
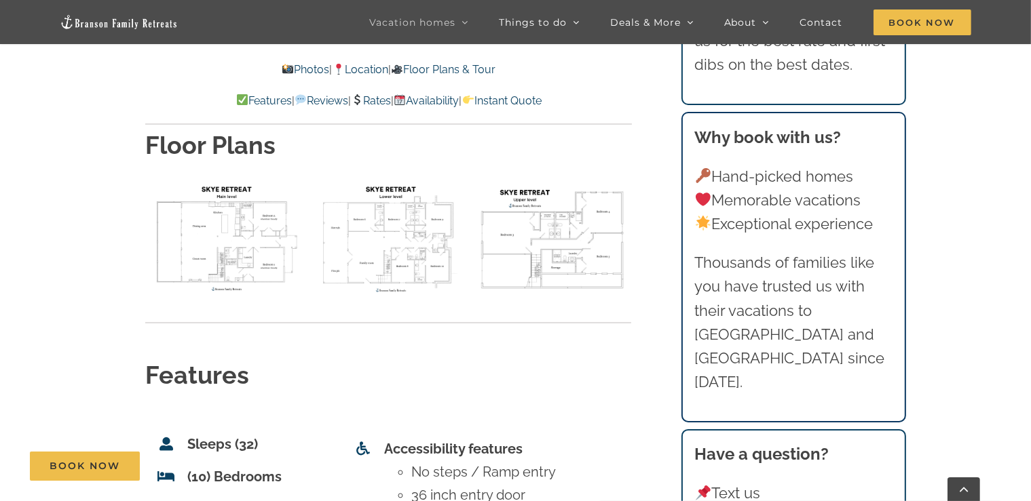
click at [990, 337] on main "Skye Retreat at [GEOGRAPHIC_DATA] | Branson Family Retreats [PERSON_NAME][EMAIL…" at bounding box center [515, 325] width 1031 height 9503
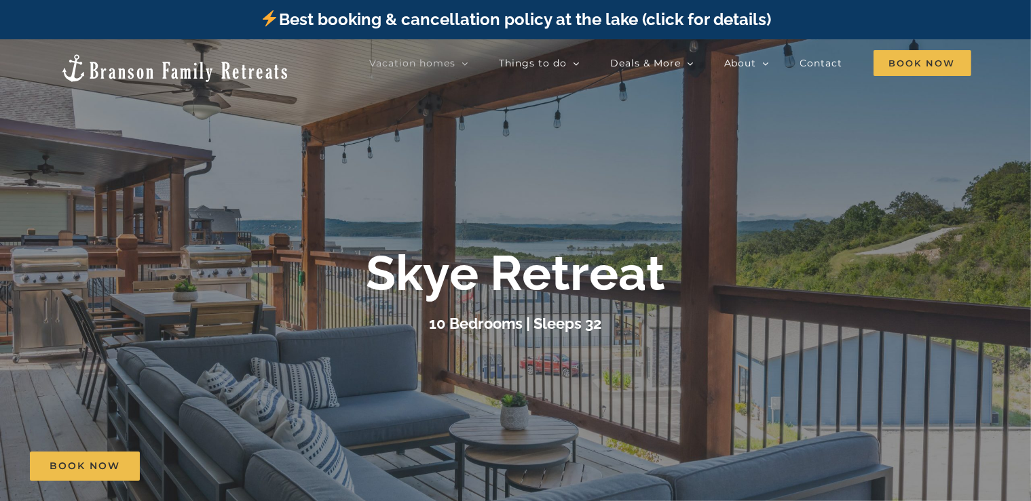
scroll to position [478, 0]
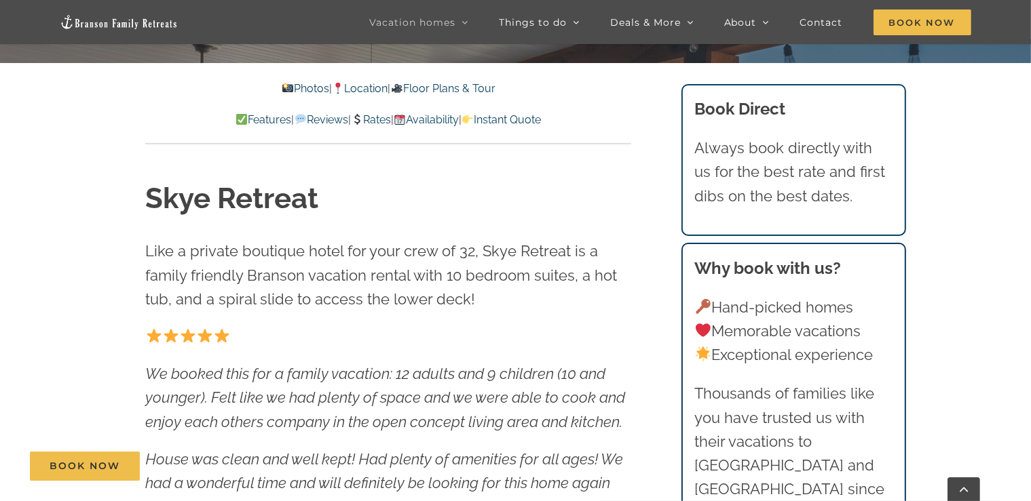
click at [370, 121] on link "Rates" at bounding box center [371, 119] width 40 height 13
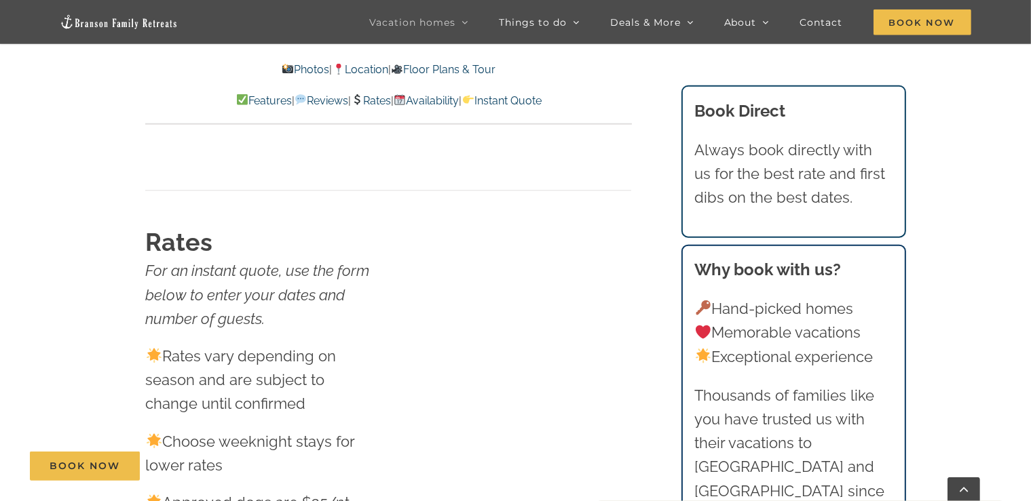
scroll to position [8425, 0]
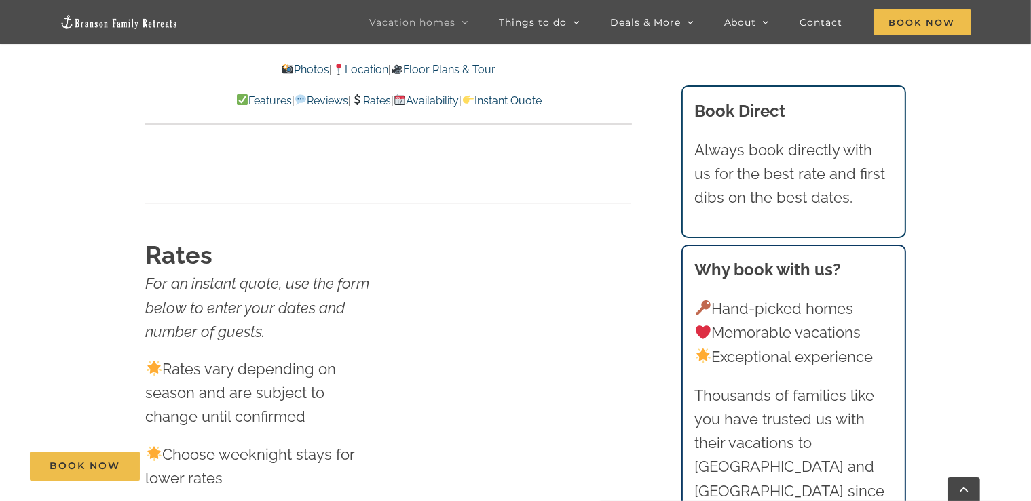
click at [297, 358] on p "Rates vary depending on season and are subject to change until confirmed" at bounding box center [261, 394] width 233 height 72
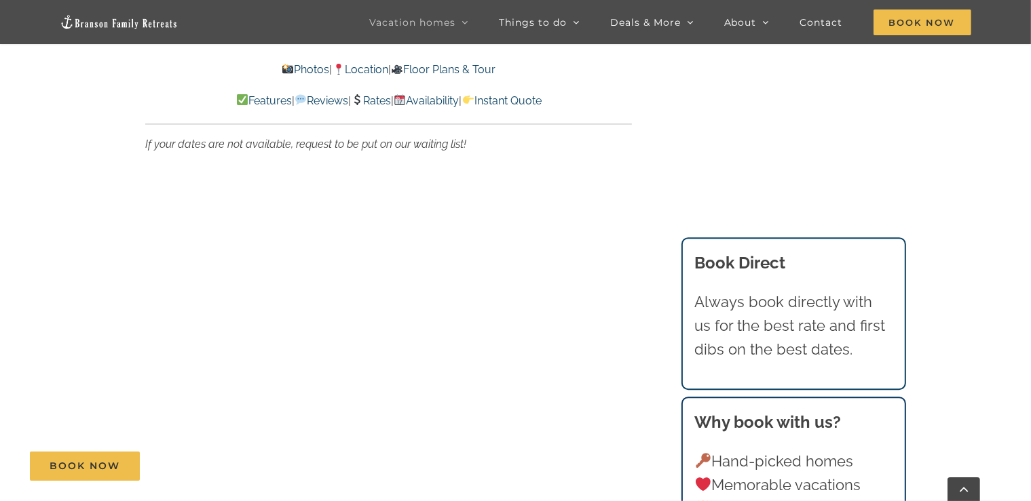
scroll to position [9517, 0]
